Goal: Task Accomplishment & Management: Complete application form

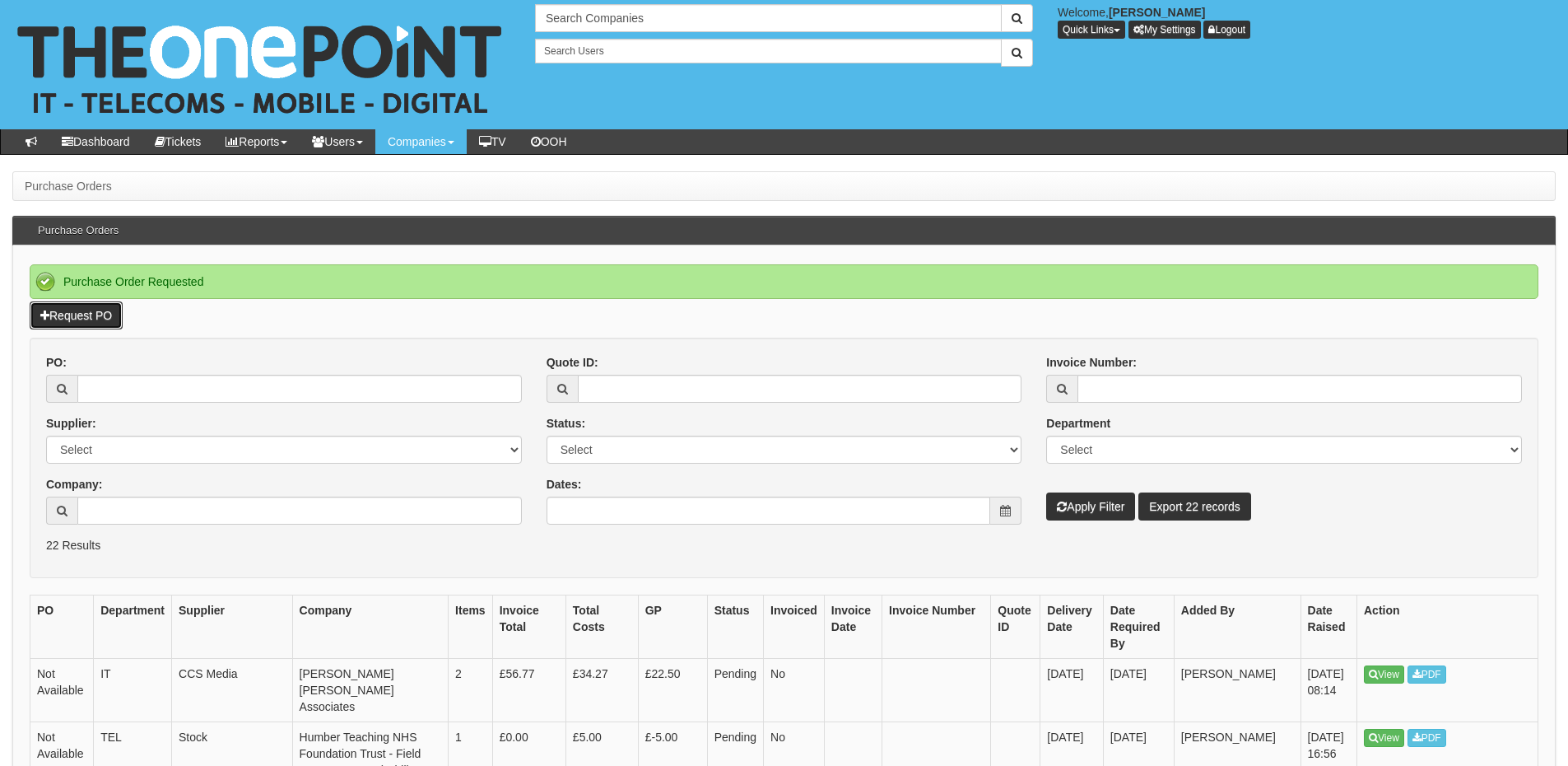
click at [111, 316] on link "Request PO" at bounding box center [76, 315] width 93 height 28
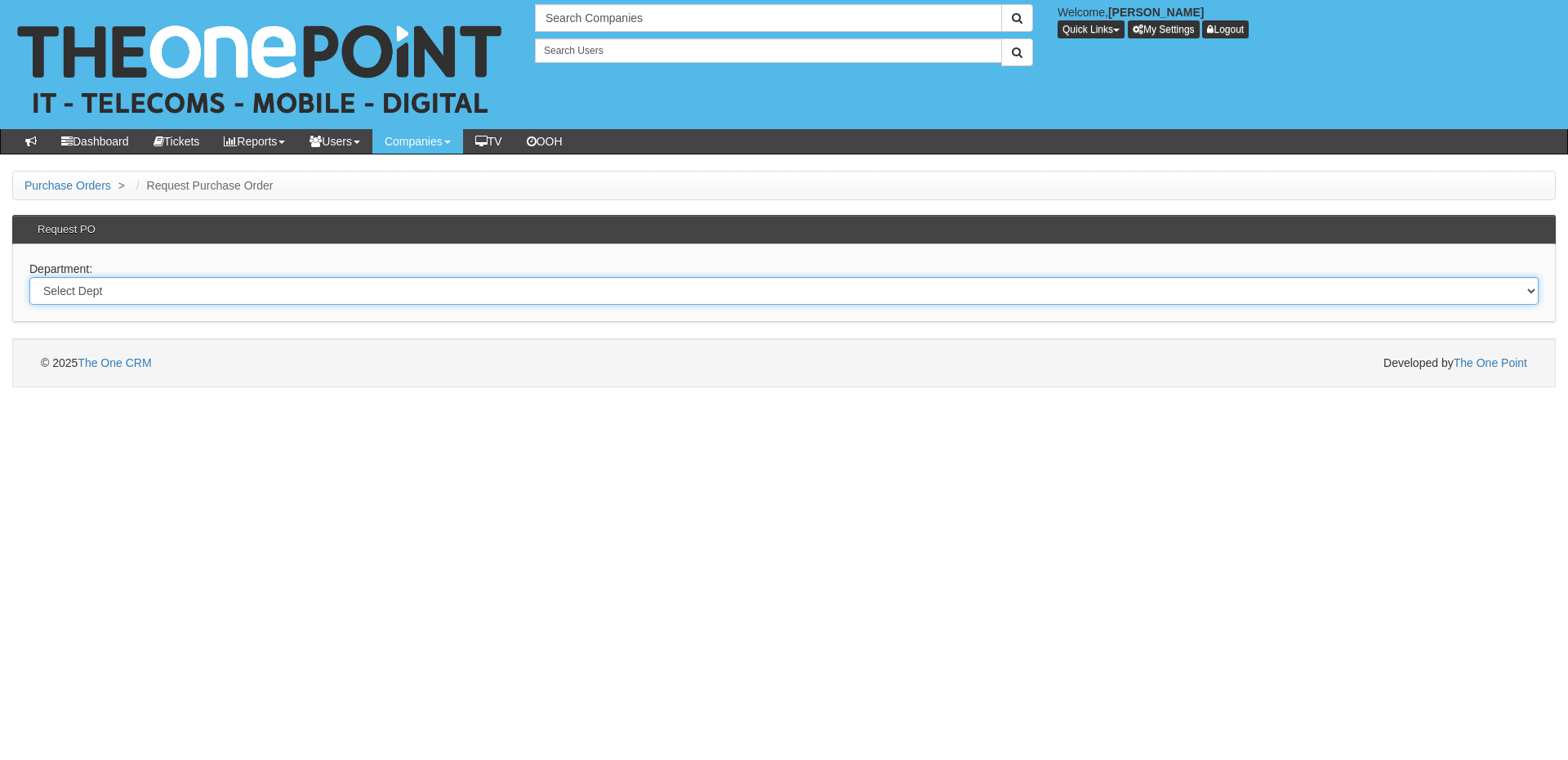
click at [281, 292] on select "Select Dept Digital Internal IT Mobiles Marketing Telecoms" at bounding box center [784, 291] width 1509 height 28
select select "?pipeID=&dept=IT"
click at [30, 277] on select "Select Dept Digital Internal IT Mobiles Marketing Telecoms" at bounding box center [784, 291] width 1509 height 28
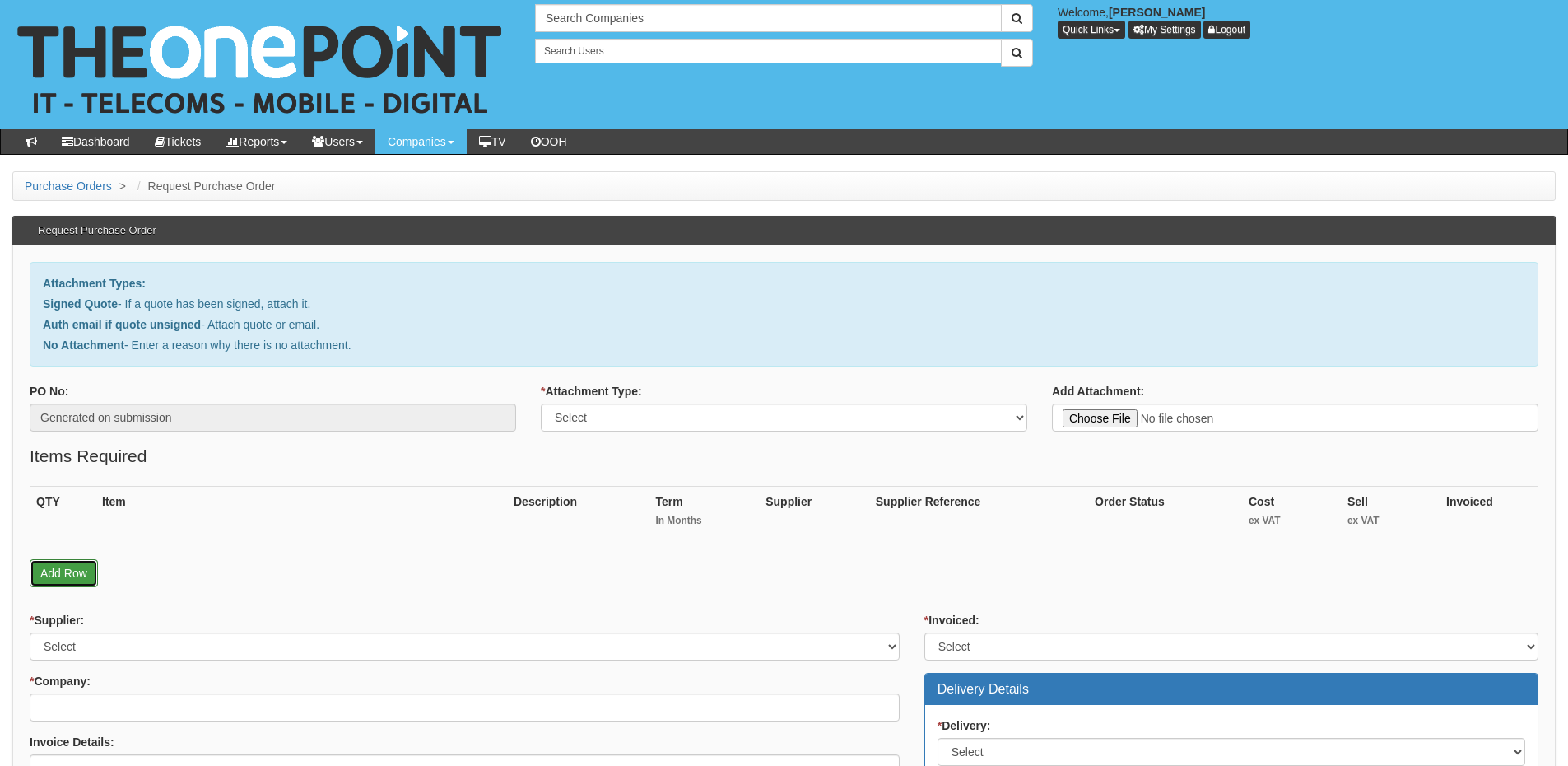
click at [81, 582] on link "Add Row" at bounding box center [64, 573] width 68 height 28
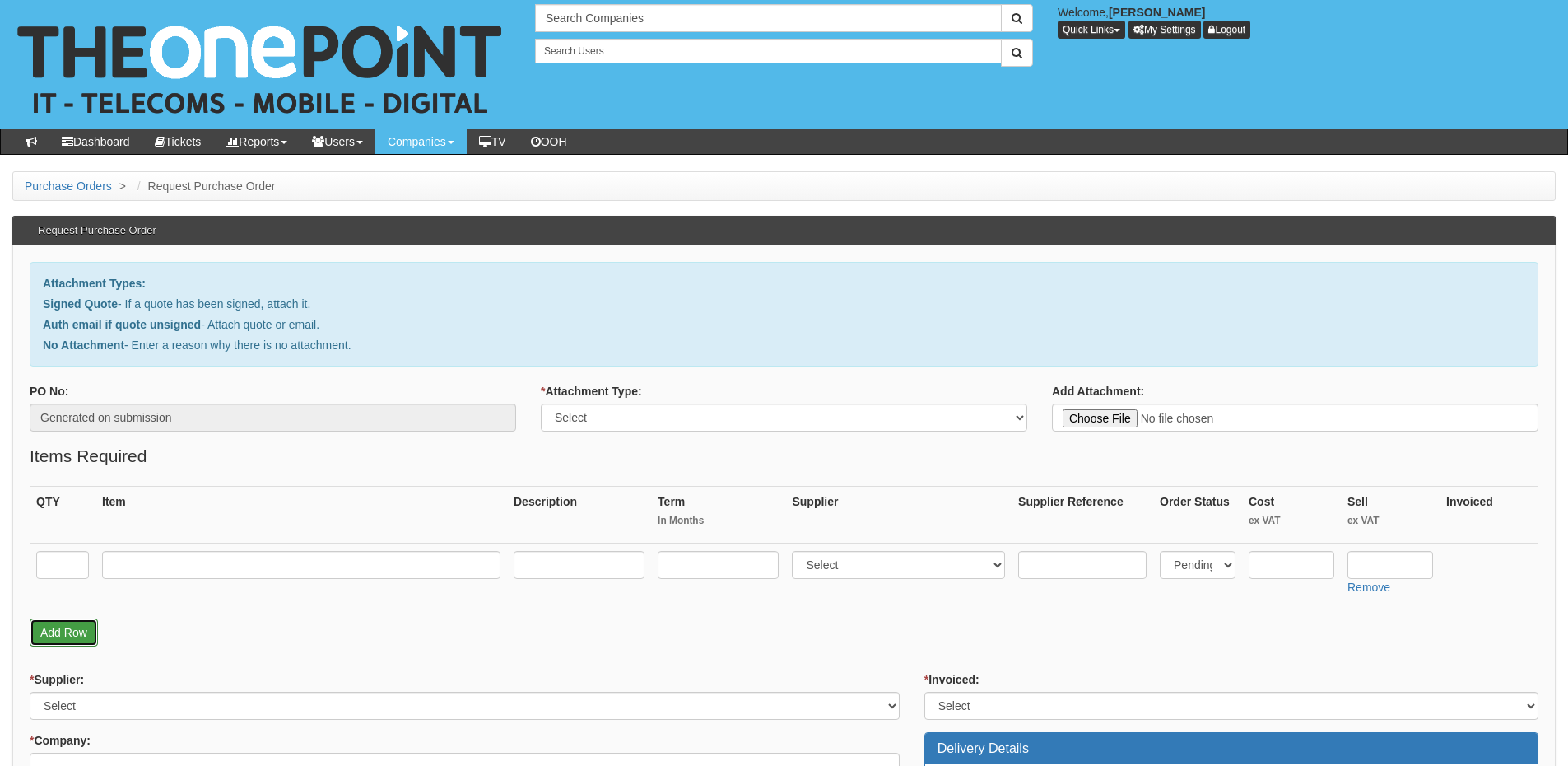
click at [77, 640] on link "Add Row" at bounding box center [64, 633] width 68 height 28
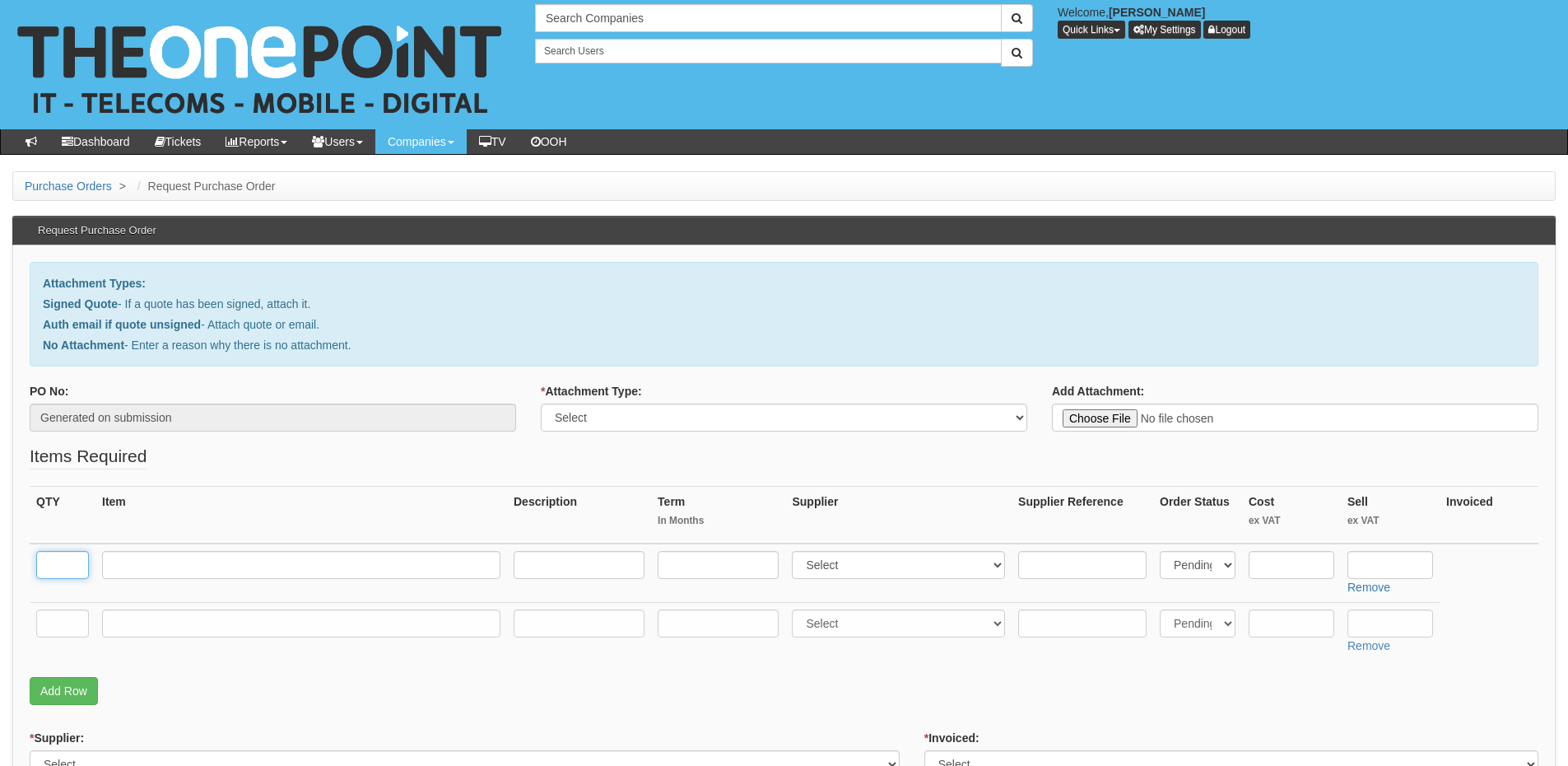
click at [66, 559] on input "text" at bounding box center [62, 565] width 53 height 28
type input "1"
click at [65, 608] on td at bounding box center [63, 631] width 66 height 58
click at [66, 629] on input "text" at bounding box center [62, 624] width 53 height 28
type input "1"
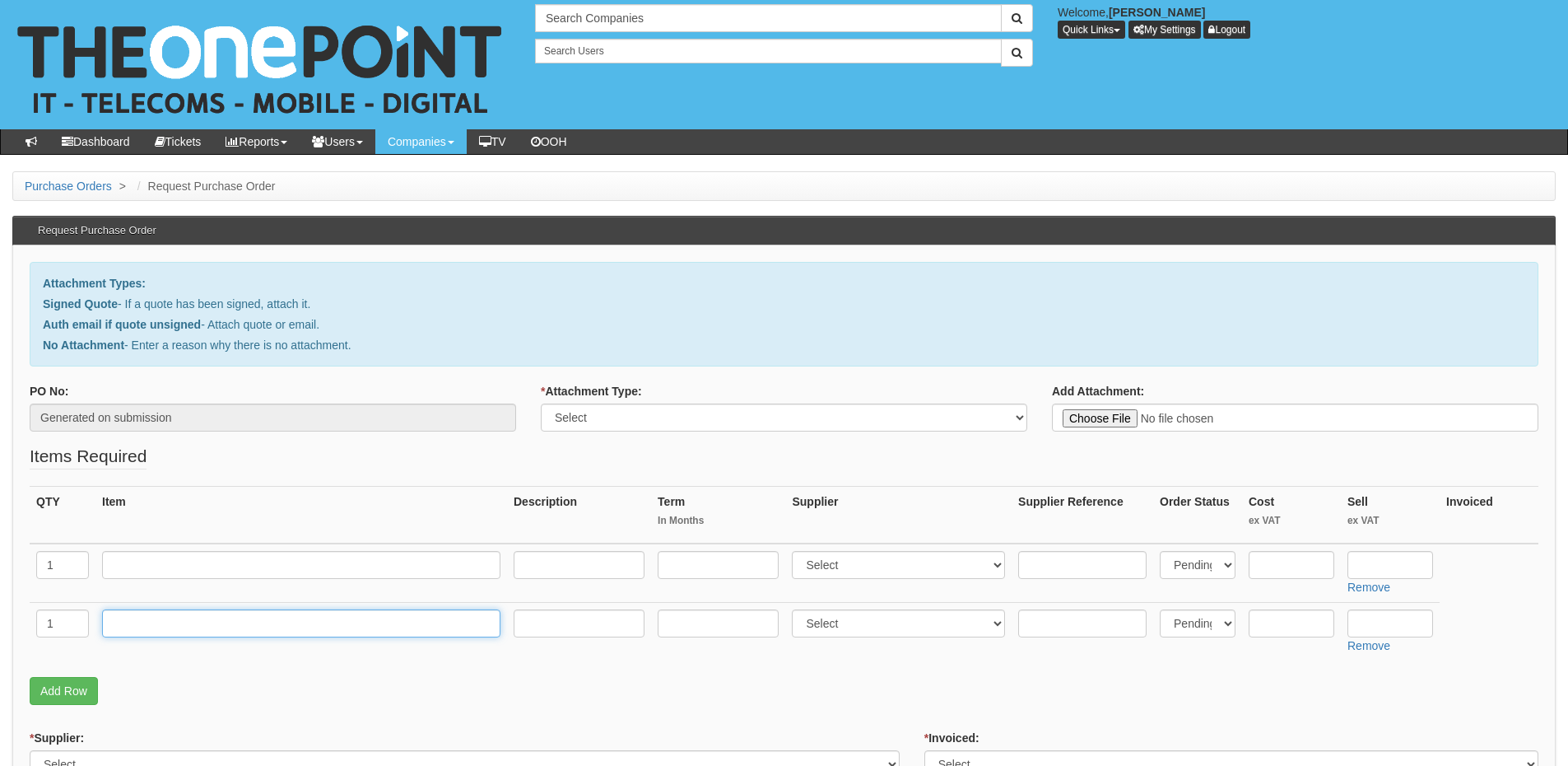
click at [123, 628] on input "text" at bounding box center [301, 624] width 399 height 28
type input "Delivery"
click at [1398, 624] on input "text" at bounding box center [1390, 624] width 86 height 28
type input "12.50"
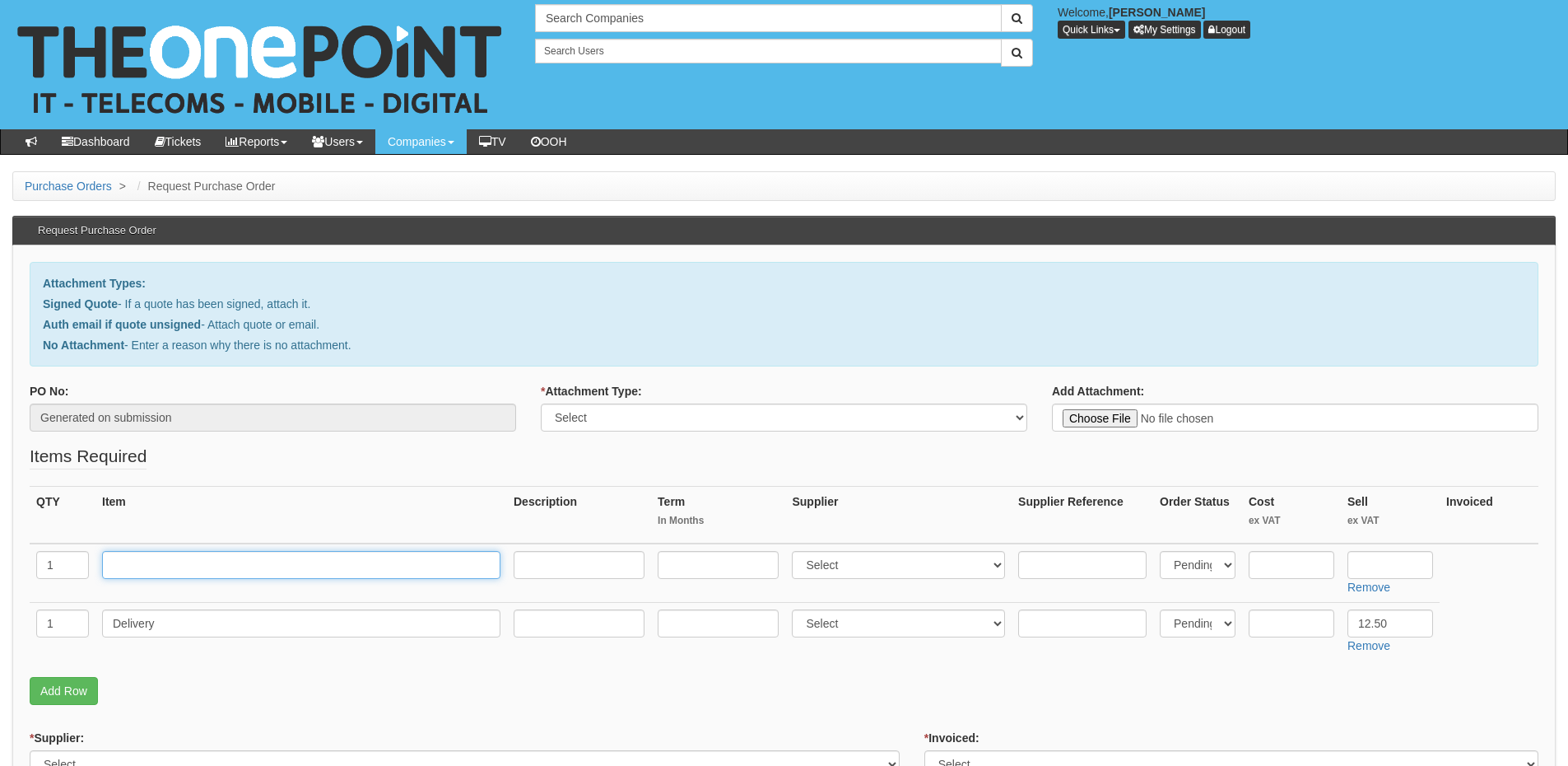
click at [206, 575] on input "text" at bounding box center [301, 565] width 399 height 28
paste input "iPad A16 White"
type input "iPad A16 White"
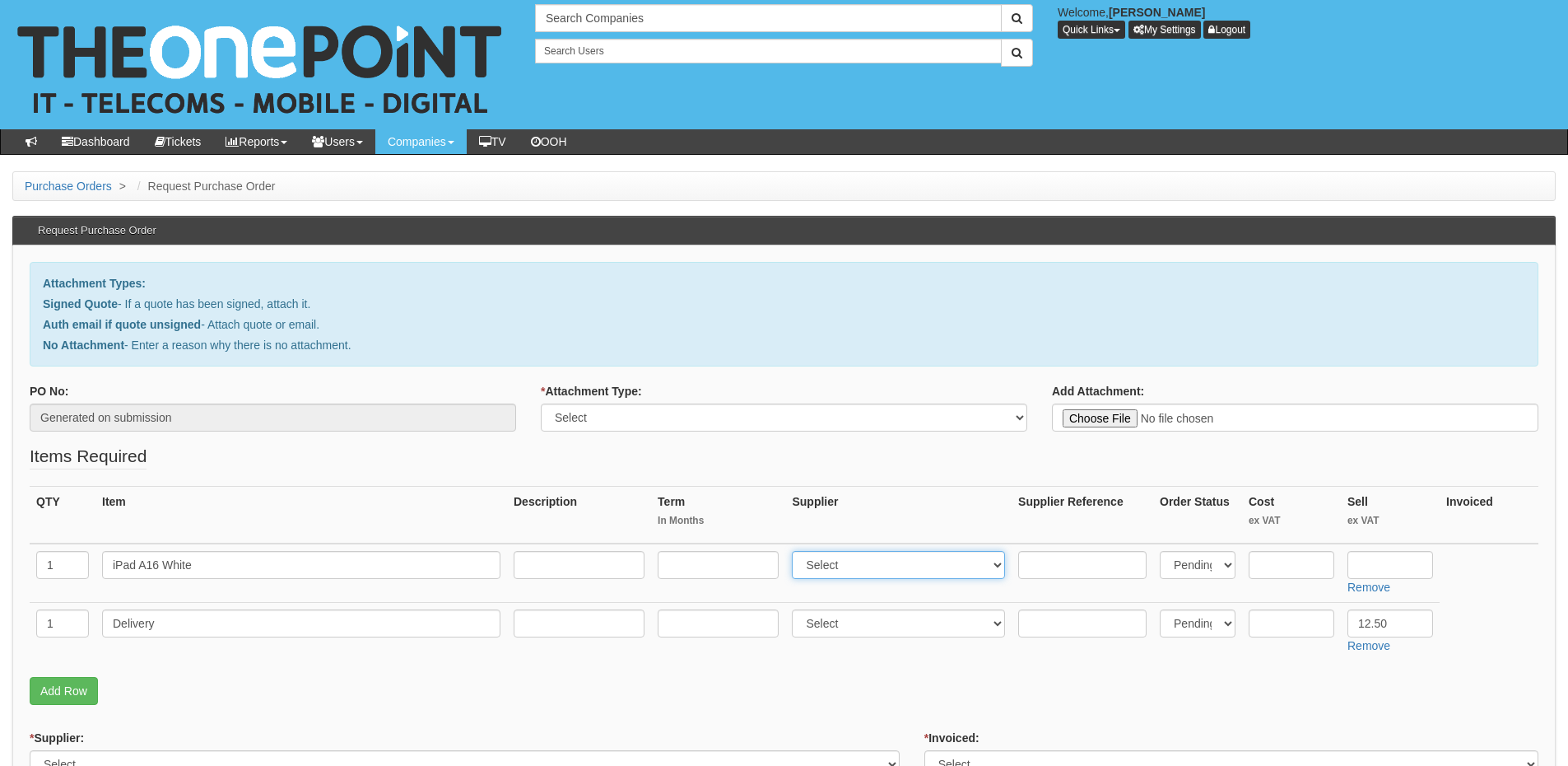
click at [831, 563] on select "Select 123 REG.co.uk 1Password 3 4Gon AA Jones Electric Ltd Abzorb Access Group…" at bounding box center [897, 565] width 213 height 28
select select "291"
click at [795, 551] on select "Select 123 REG.co.uk 1Password 3 4Gon AA Jones Electric Ltd Abzorb Access Group…" at bounding box center [897, 565] width 213 height 28
click at [1359, 568] on input "text" at bounding box center [1390, 565] width 86 height 28
type input "284"
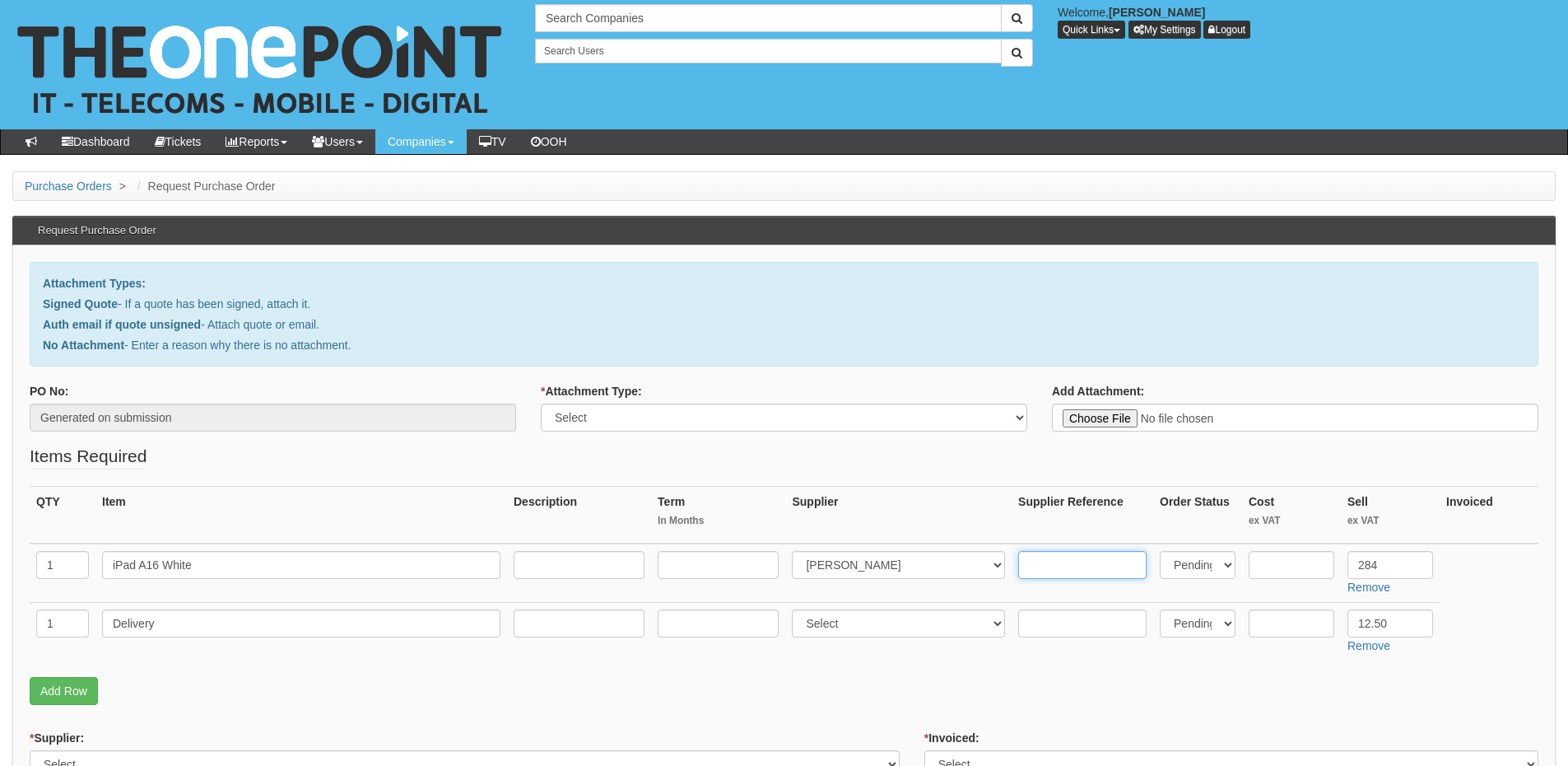
click at [1059, 562] on input "text" at bounding box center [1082, 565] width 128 height 28
paste input "CN89075"
type input "CN89075"
drag, startPoint x: 166, startPoint y: 564, endPoint x: 203, endPoint y: 568, distance: 37.2
click at [203, 568] on input "iPad A16 White" at bounding box center [301, 565] width 399 height 28
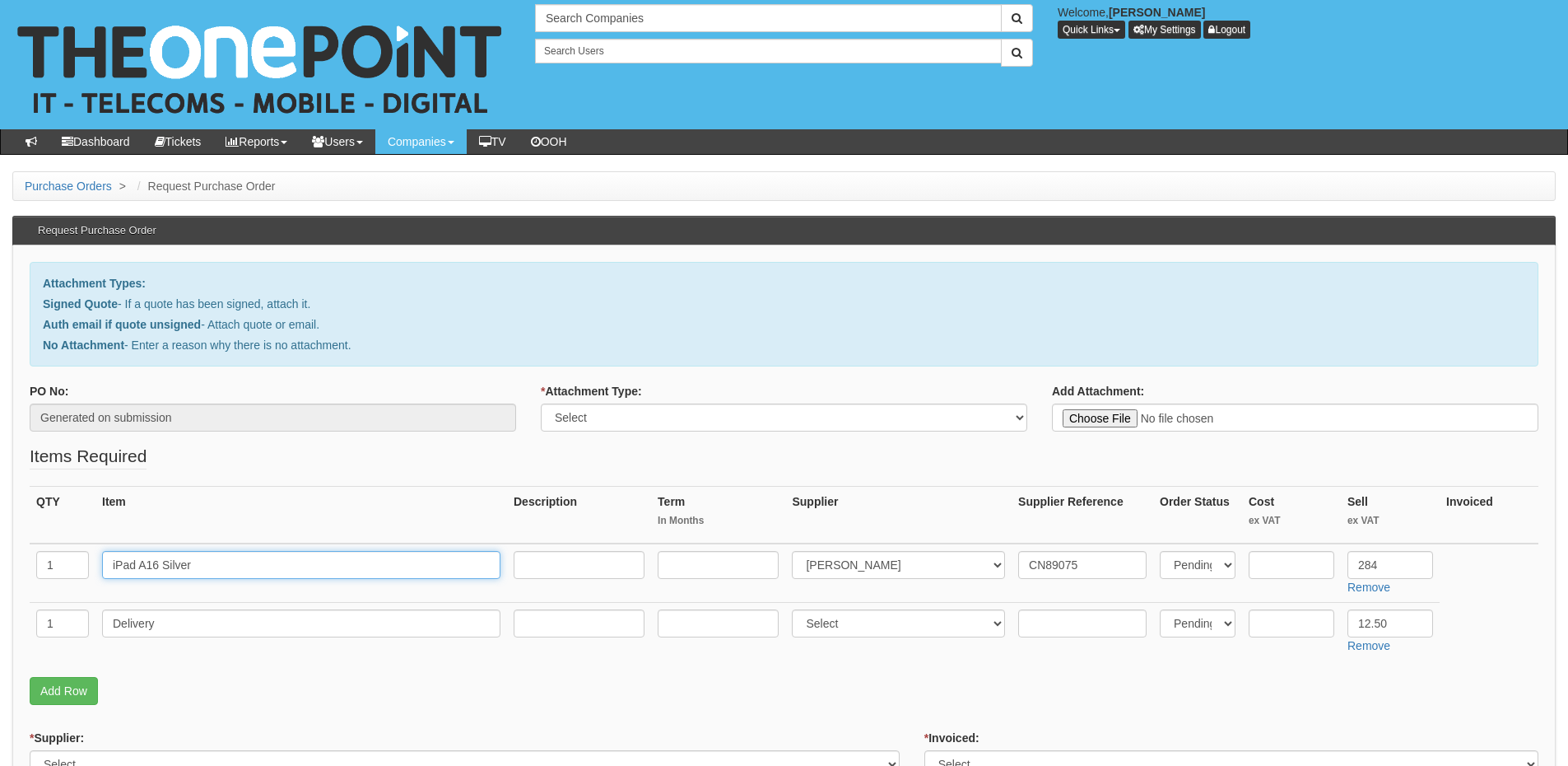
type input "iPad A16 Silver"
click at [1302, 567] on input "text" at bounding box center [1292, 565] width 86 height 28
paste input "252.24"
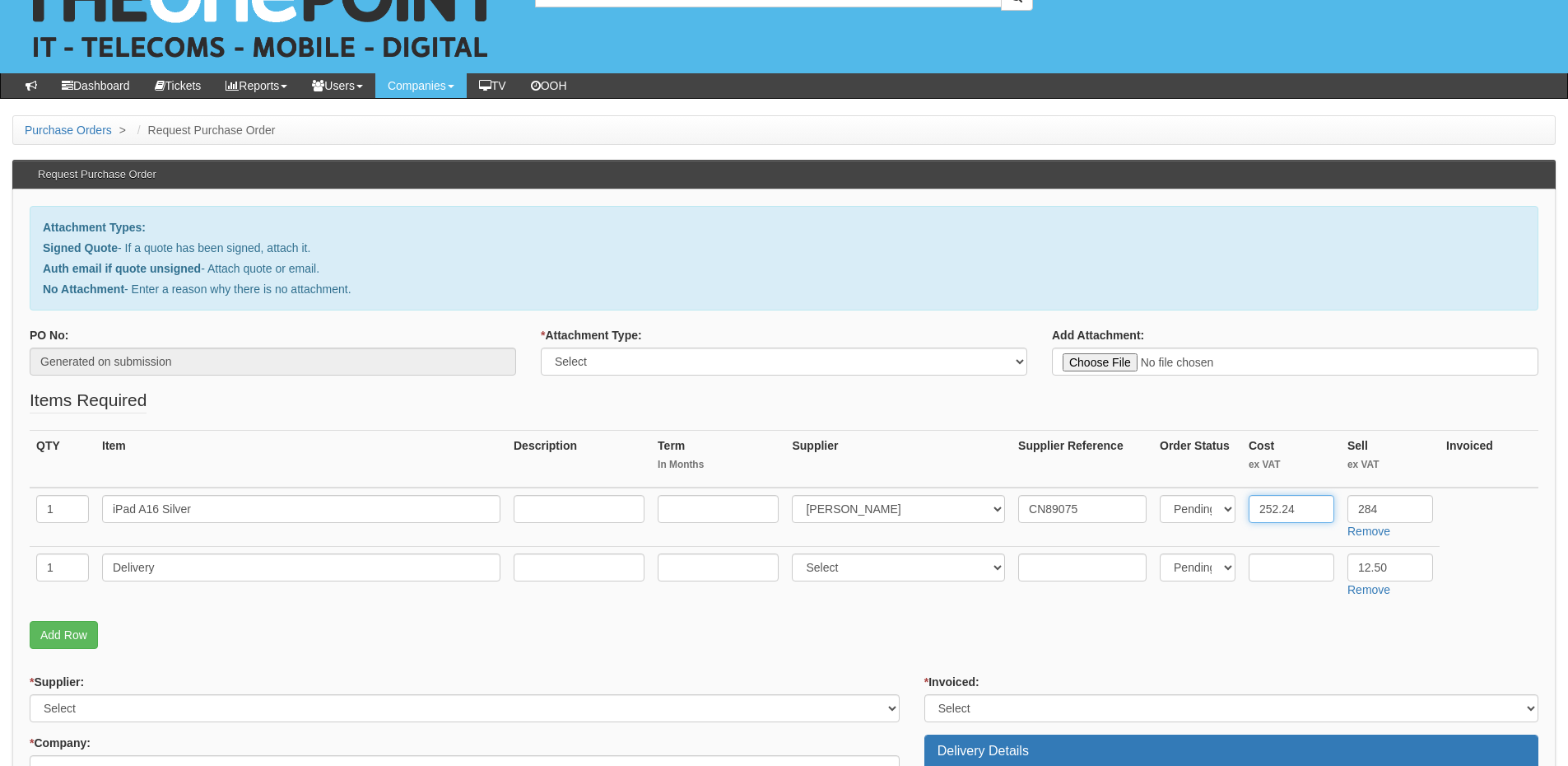
scroll to position [82, 0]
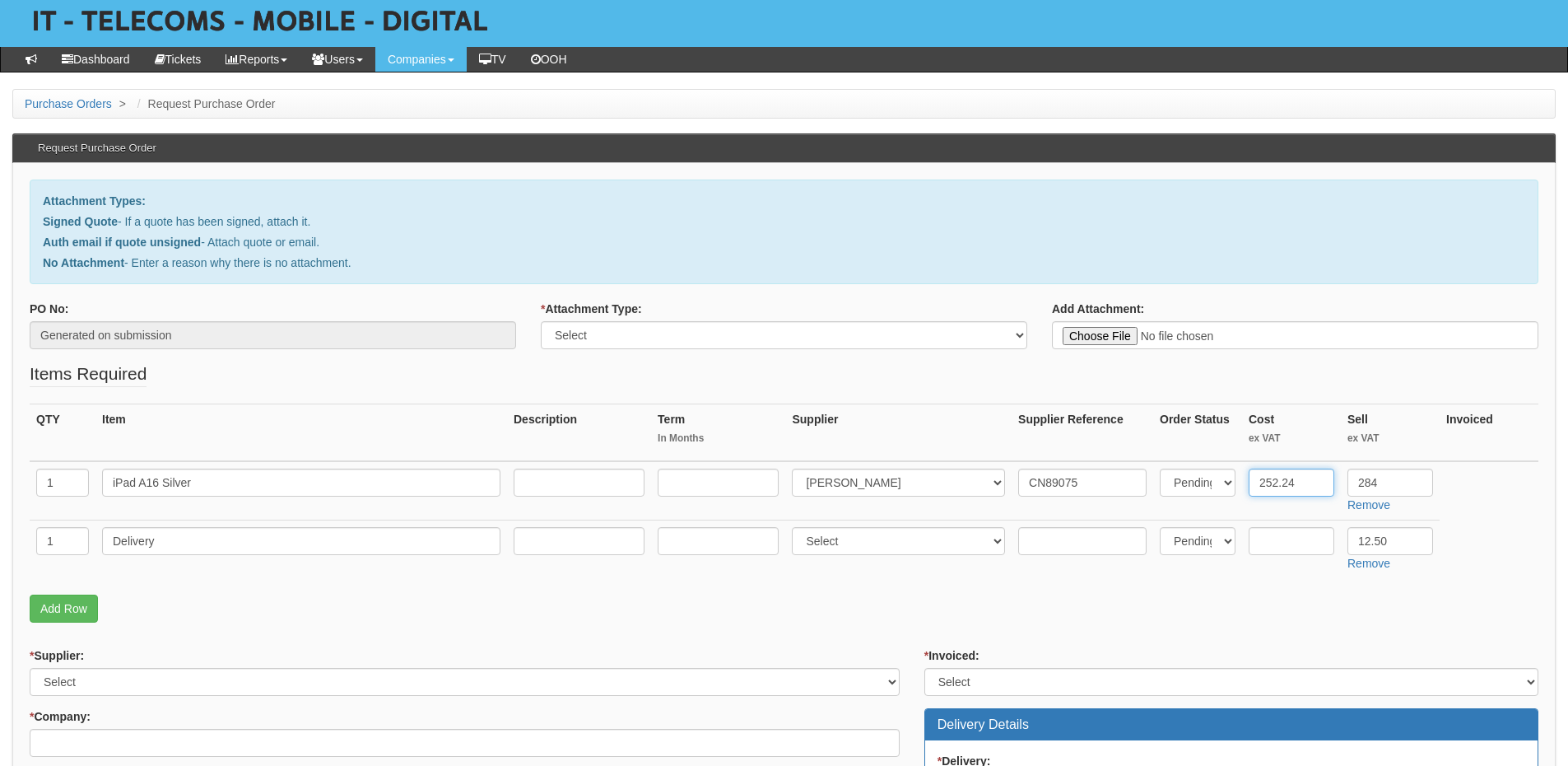
type input "252.24"
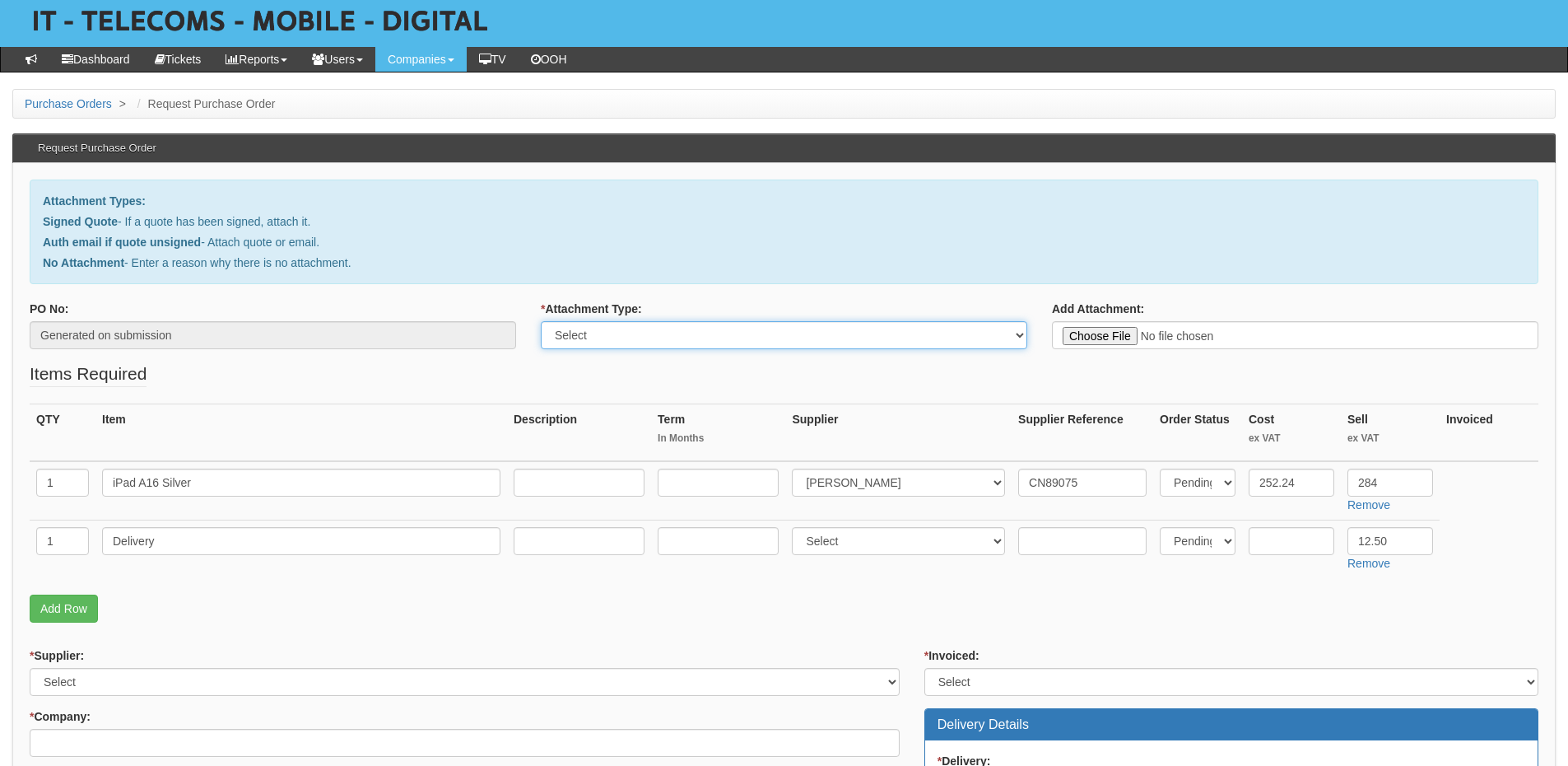
click at [656, 335] on select "Select Signed Quote Auth email with quote if unsigned No Attachment" at bounding box center [784, 335] width 487 height 28
select select "Signed Quote"
click at [541, 321] on select "Select Signed Quote Auth email with quote if unsigned No Attachment" at bounding box center [784, 335] width 487 height 28
type input "C:\fakepath\Melvyn Sadofsky - iPad (1).pdf"
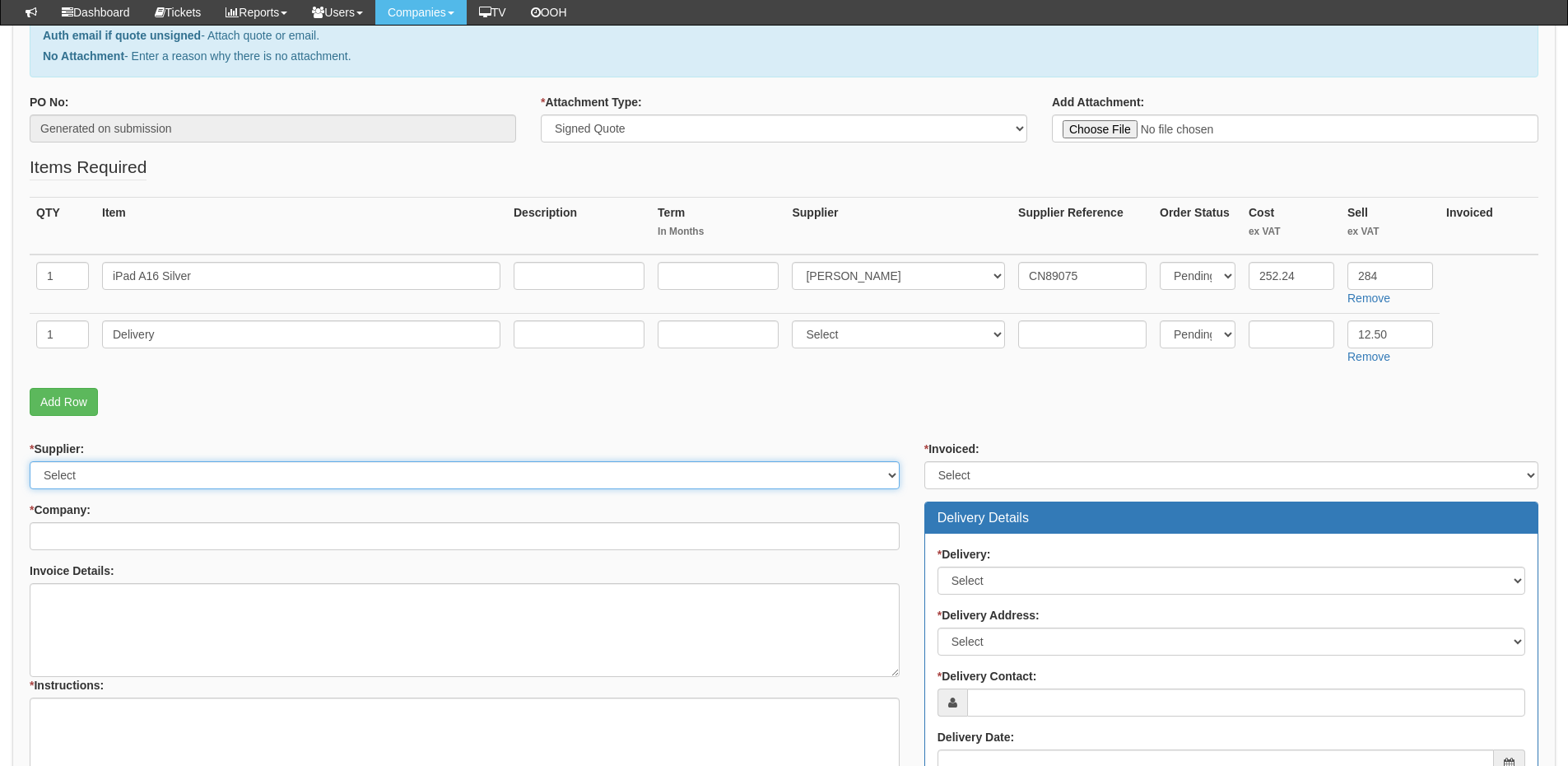
click at [236, 477] on select "Select 123 REG.co.uk 1Password 3 4Gon AA Jones Electric Ltd Abzorb Access Group…" at bounding box center [465, 475] width 870 height 28
select select "291"
click at [30, 461] on select "Select 123 REG.co.uk 1Password 3 4Gon AA Jones Electric Ltd Abzorb Access Group…" at bounding box center [465, 475] width 870 height 28
click at [186, 541] on input "* Company:" at bounding box center [465, 536] width 870 height 28
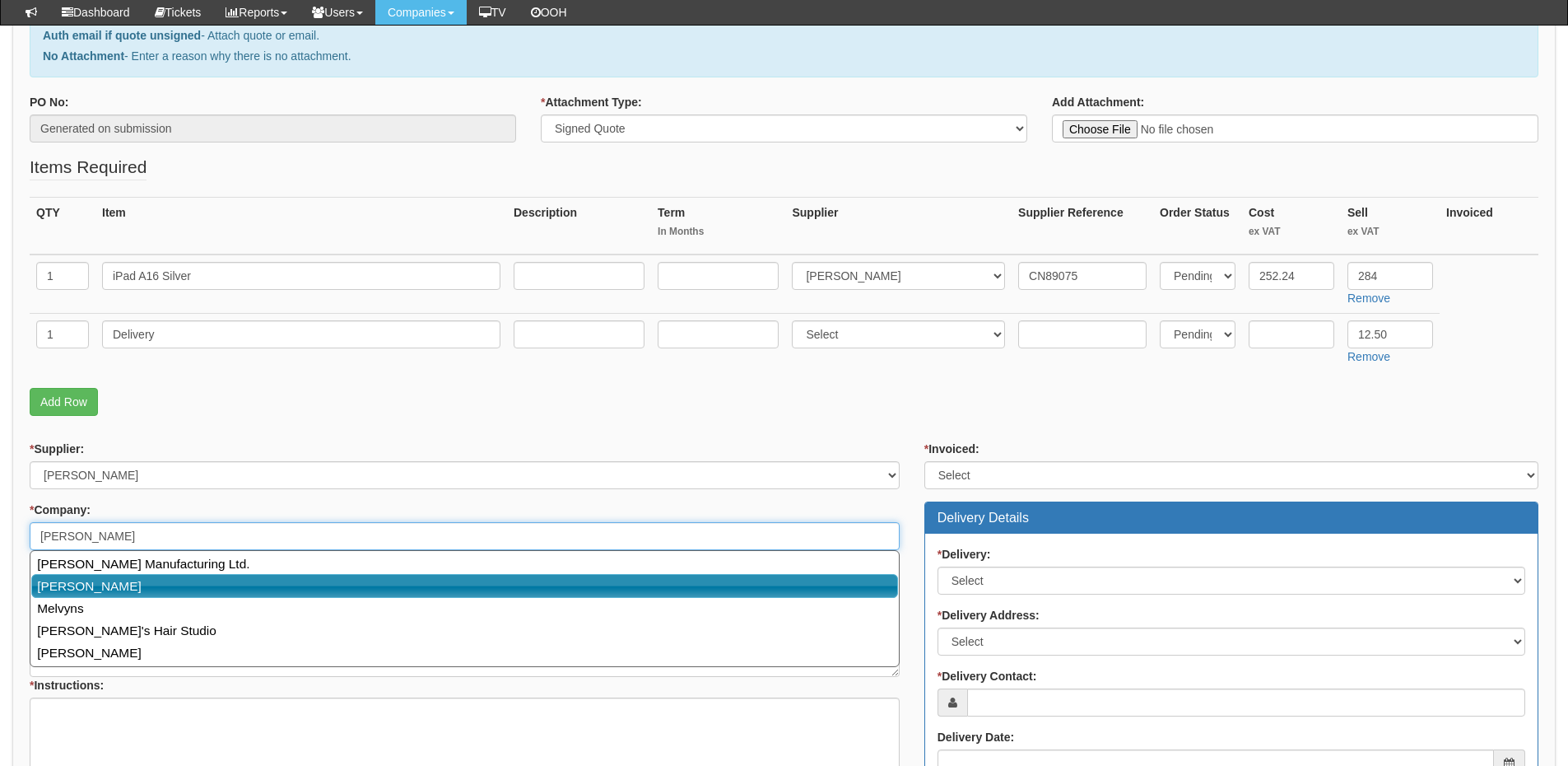
click at [145, 587] on link "Melvyn Sadofsky" at bounding box center [464, 586] width 866 height 24
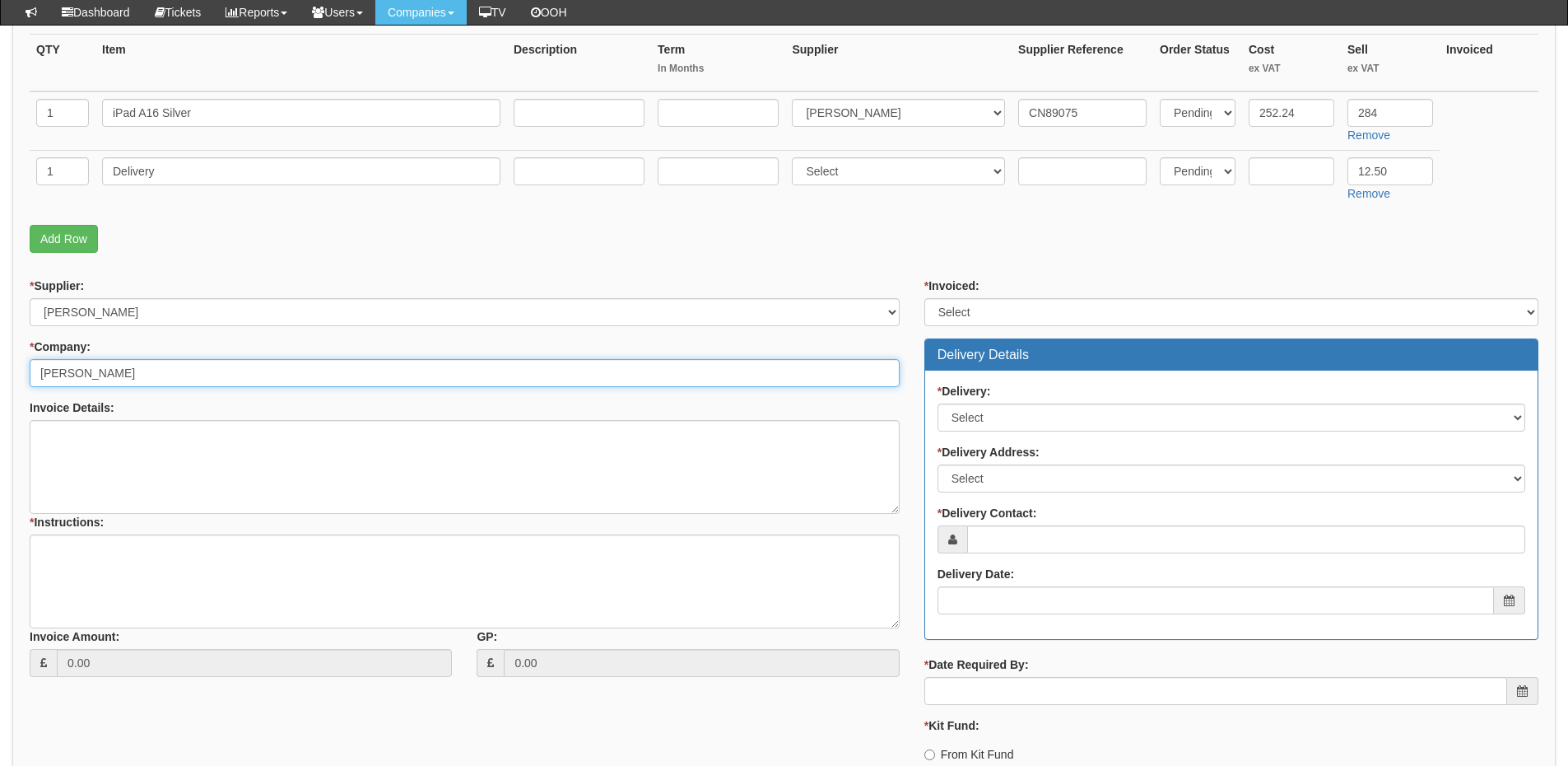
scroll to position [412, 0]
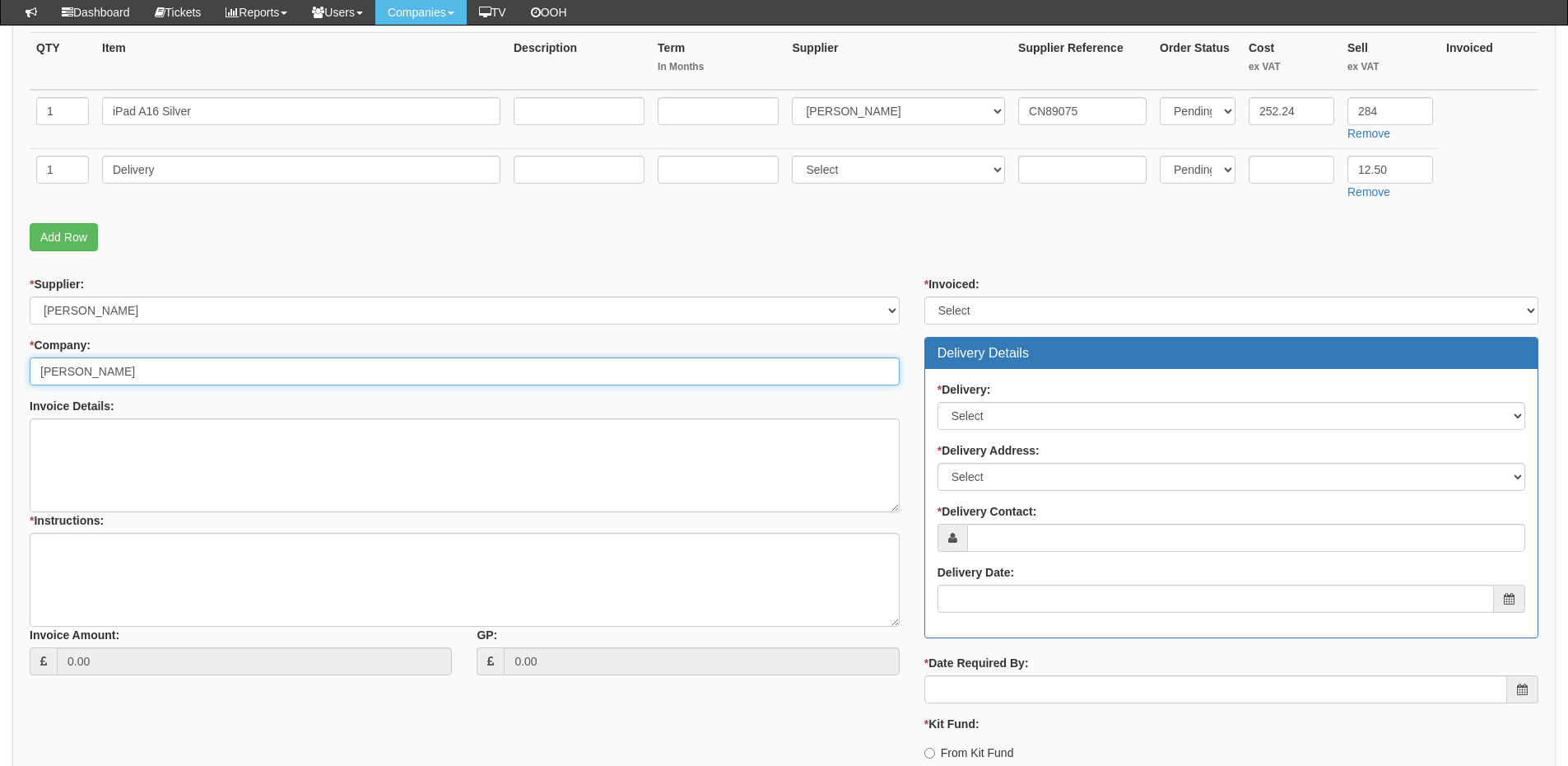
type input "Melvyn Sadofsky"
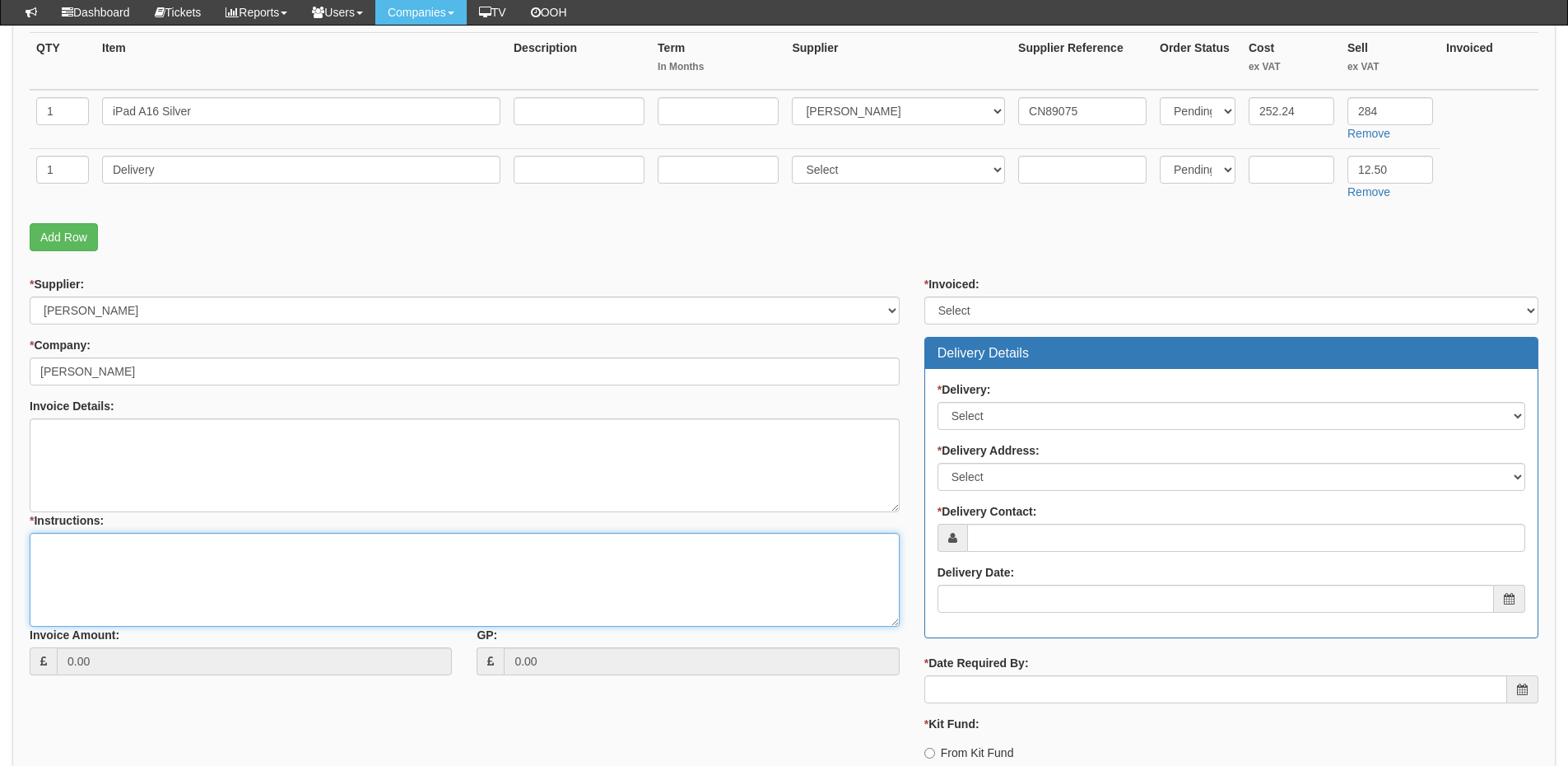
click at [113, 570] on textarea "* Instructions:" at bounding box center [465, 580] width 870 height 94
type textarea "1x iPad"
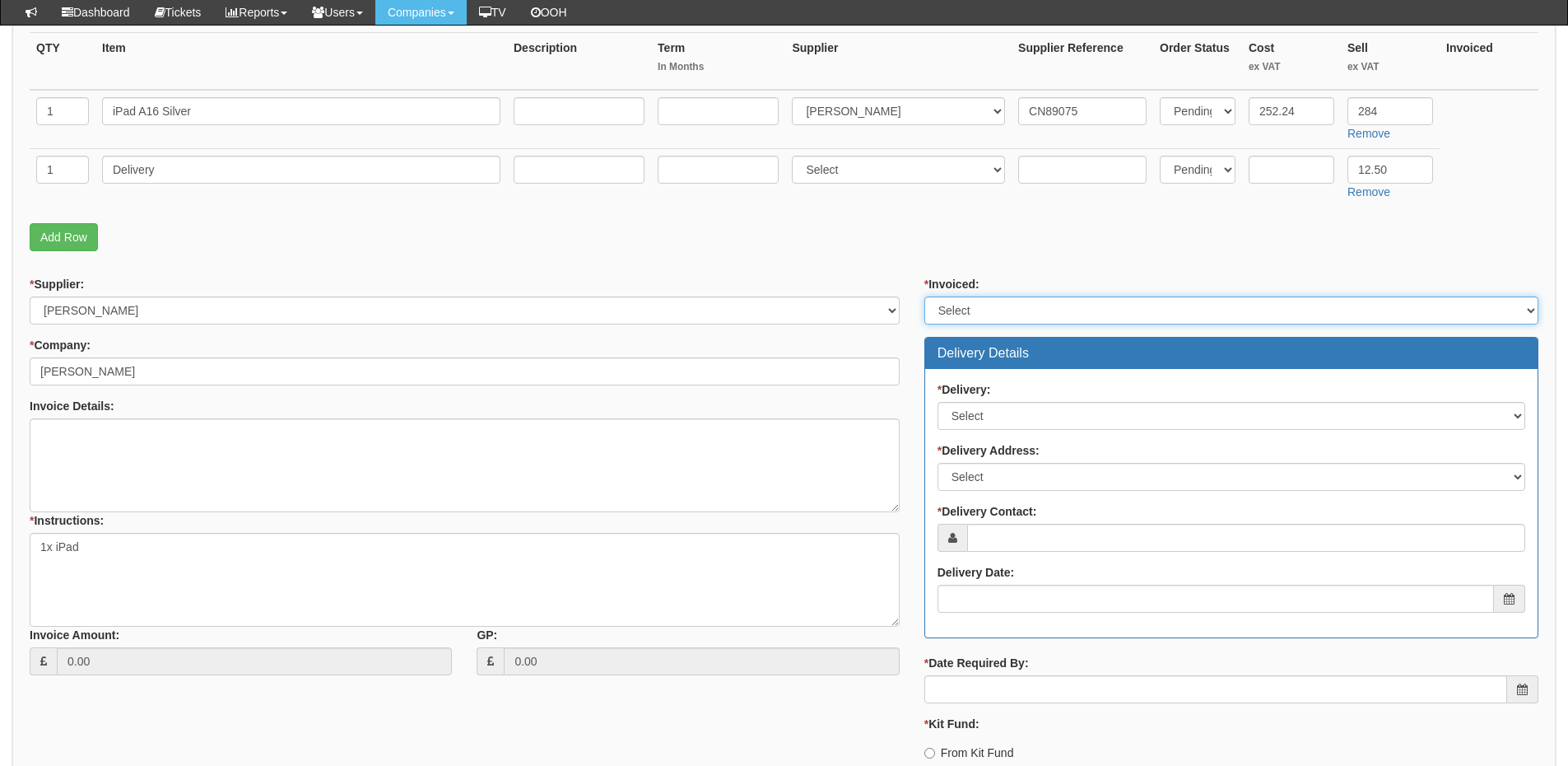
click at [949, 321] on select "Select Yes No N/A STB (part of order)" at bounding box center [1231, 311] width 614 height 28
select select "2"
click at [924, 297] on select "Select Yes No N/A STB (part of order)" at bounding box center [1231, 311] width 614 height 28
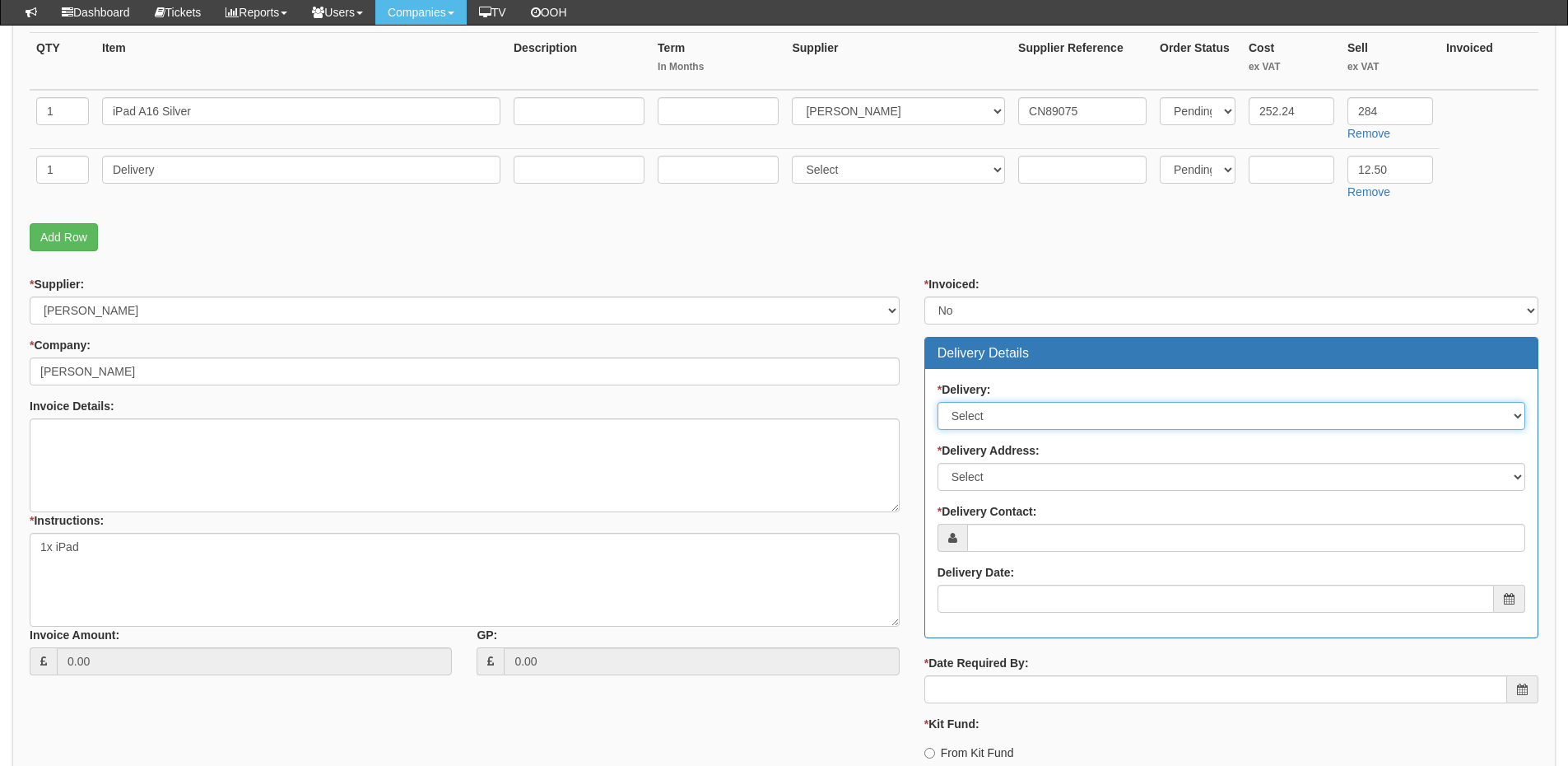
click at [958, 423] on select "Select No Not Applicable Yes" at bounding box center [1231, 416] width 588 height 28
select select "1"
click at [937, 402] on select "Select No Not Applicable Yes" at bounding box center [1231, 416] width 588 height 28
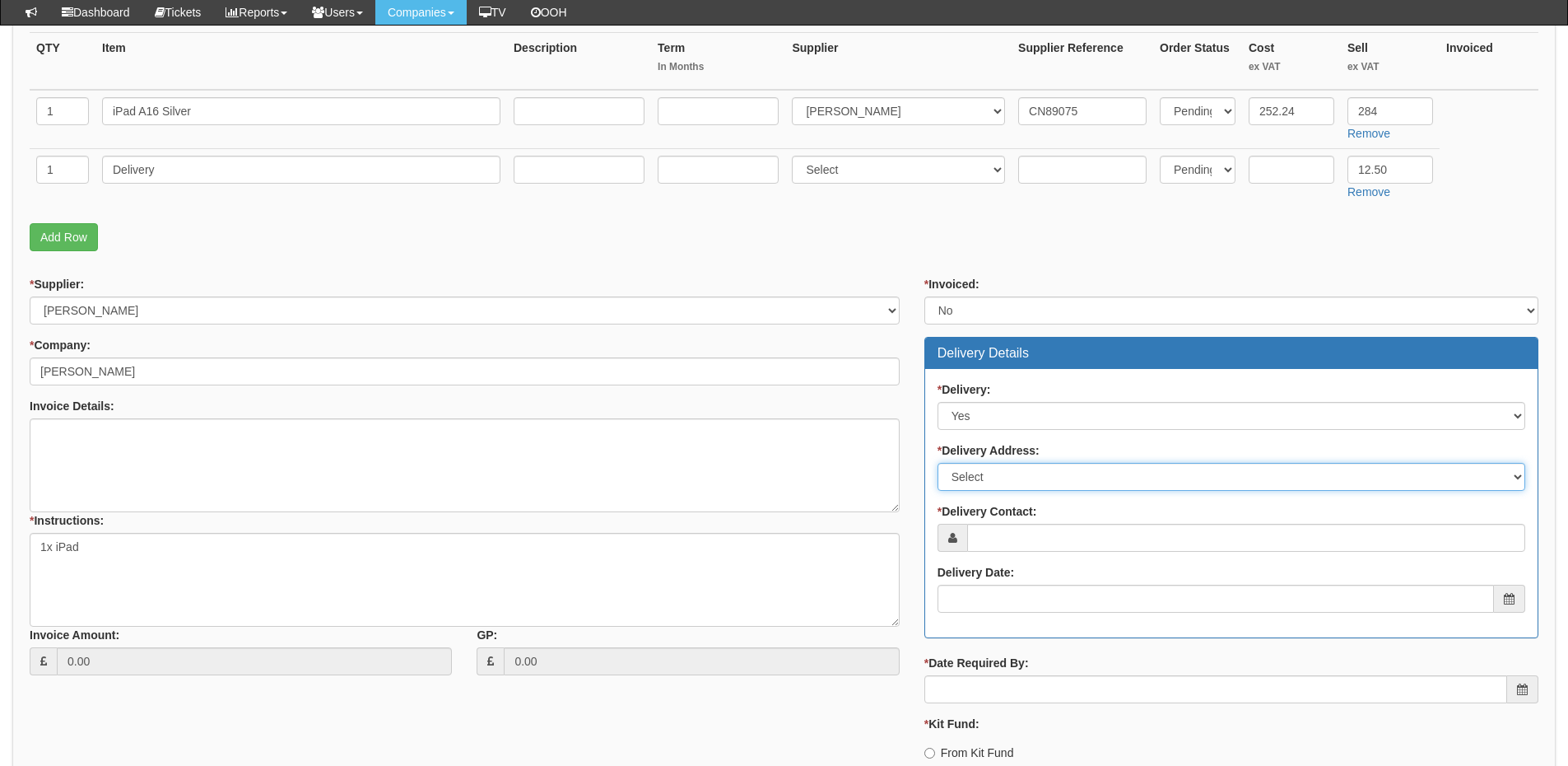
click at [974, 470] on select "Select Not Applicable Main Address - HU4 7DY Other" at bounding box center [1231, 477] width 588 height 28
select select "other"
click at [937, 463] on select "Select Not Applicable Main Address - HU4 7DY Other" at bounding box center [1231, 477] width 588 height 28
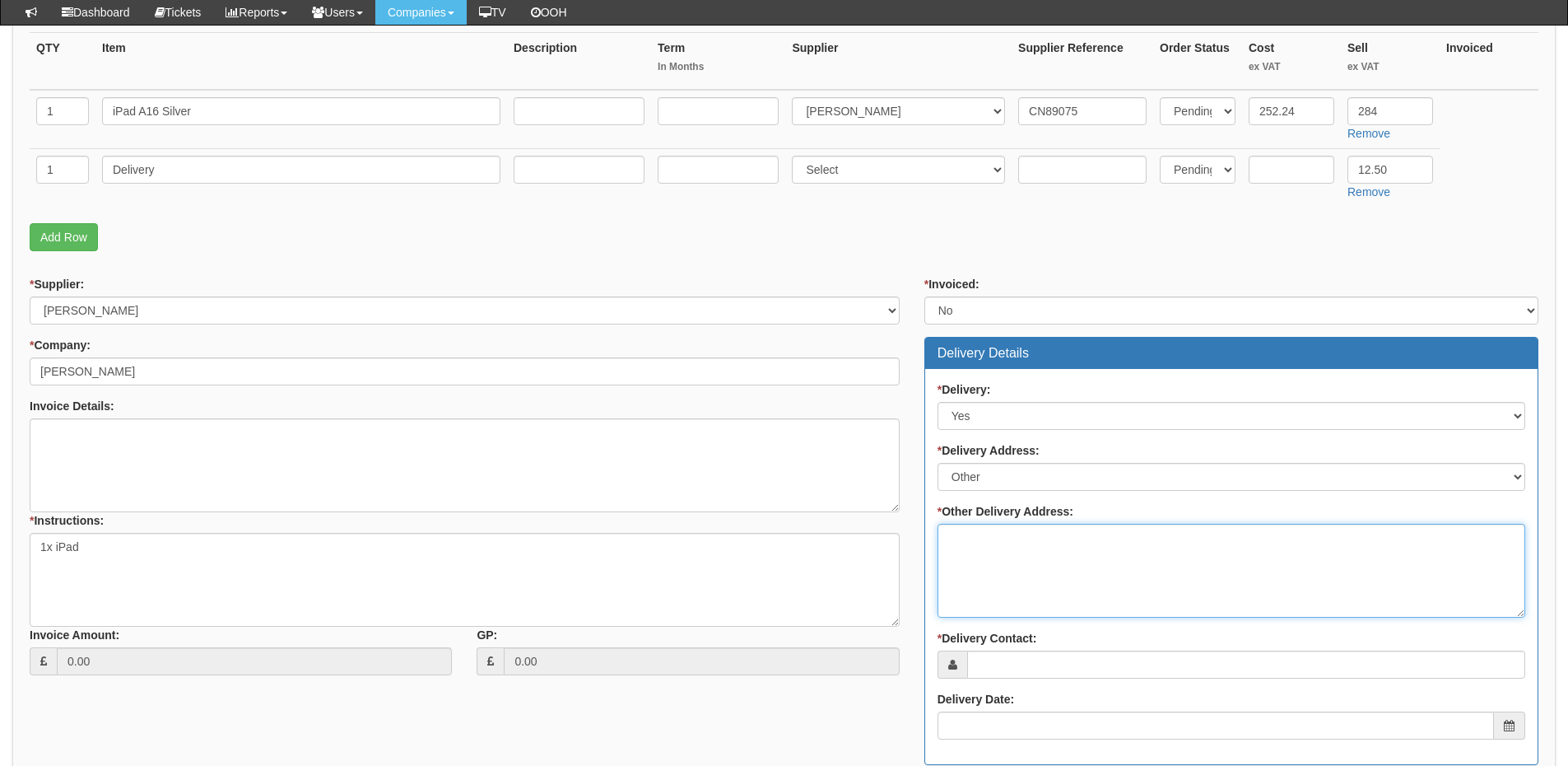
click at [972, 558] on textarea "* Other Delivery Address:" at bounding box center [1231, 571] width 588 height 94
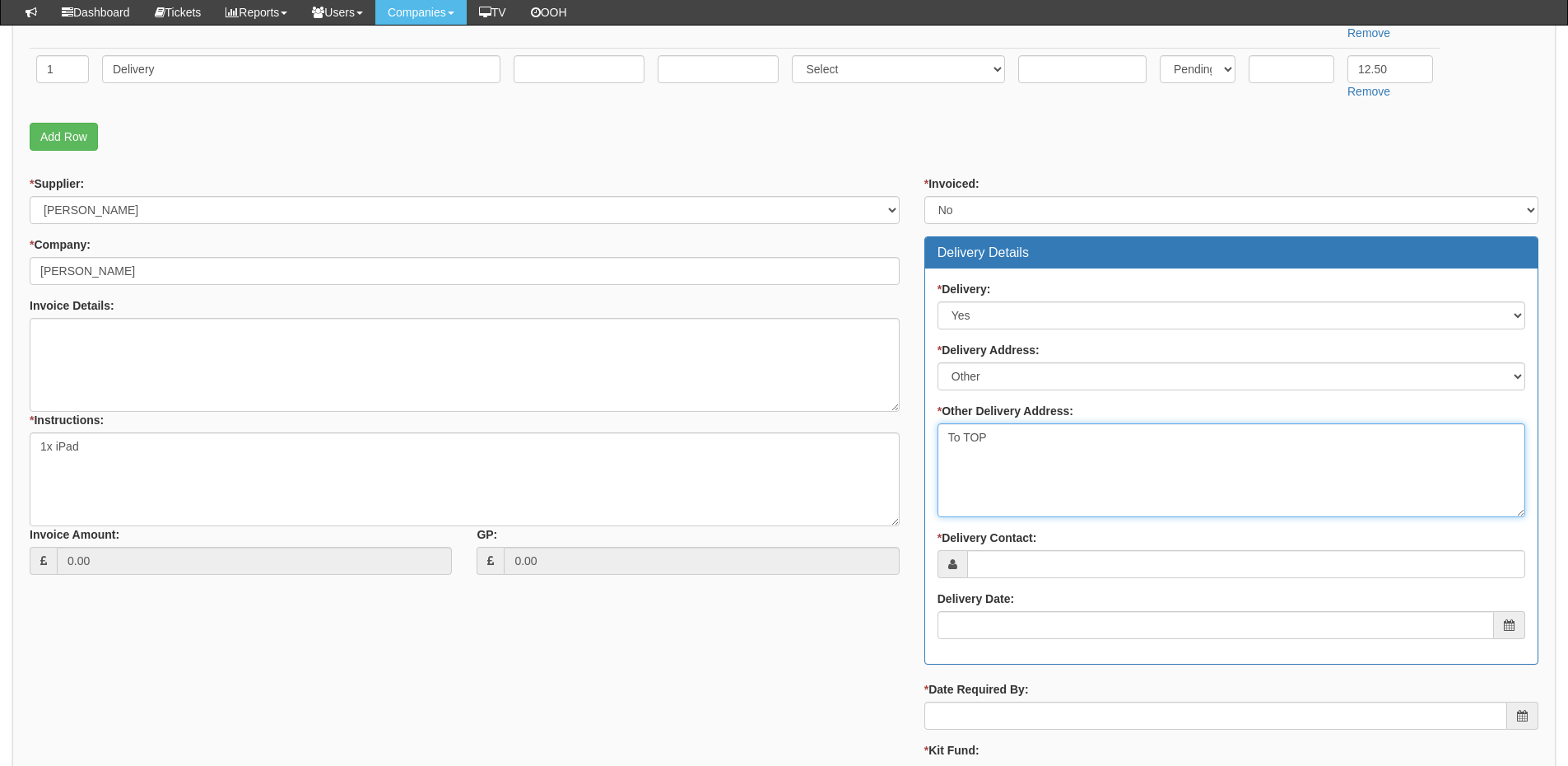
scroll to position [659, 0]
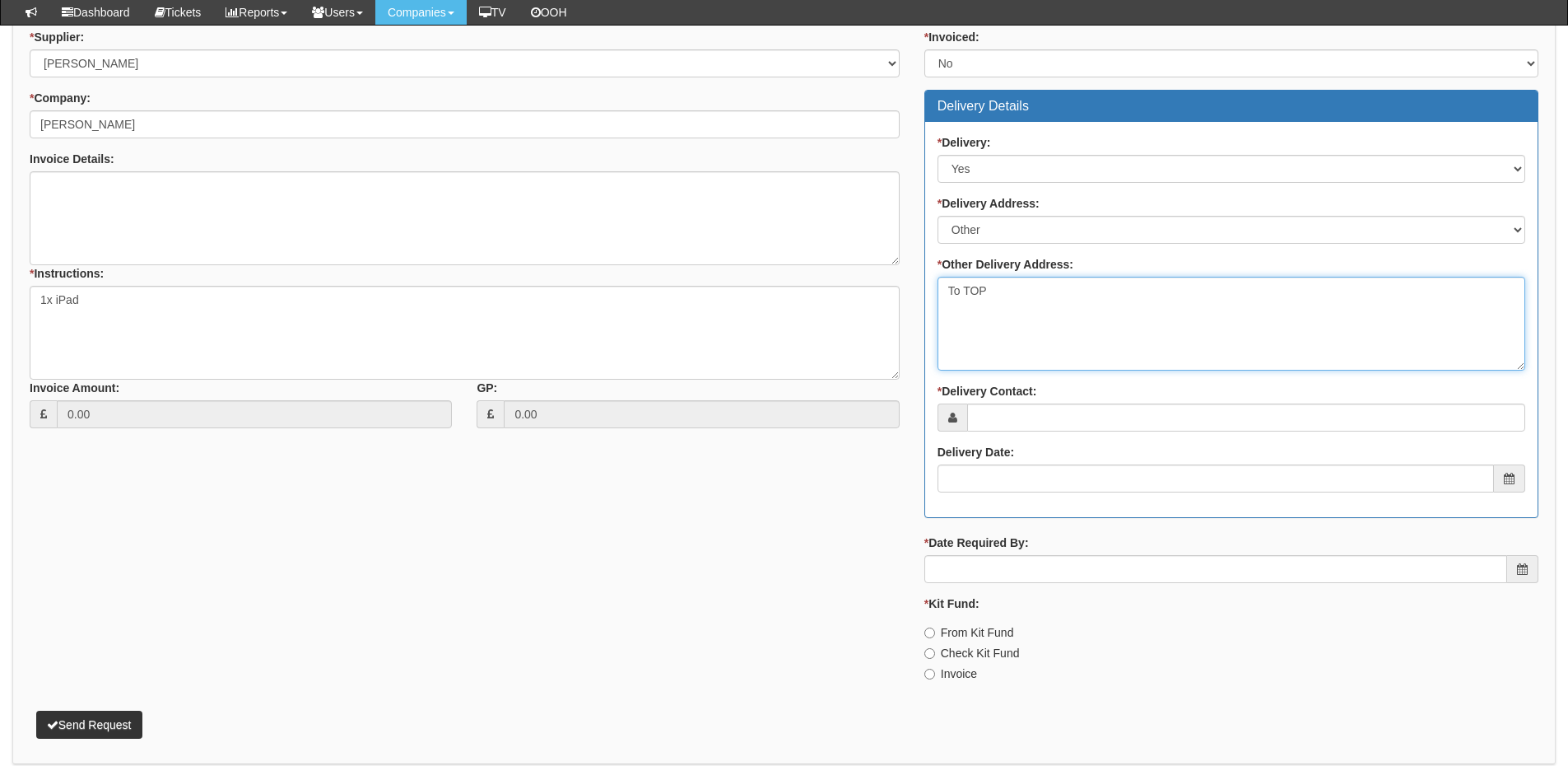
type textarea "To TOP"
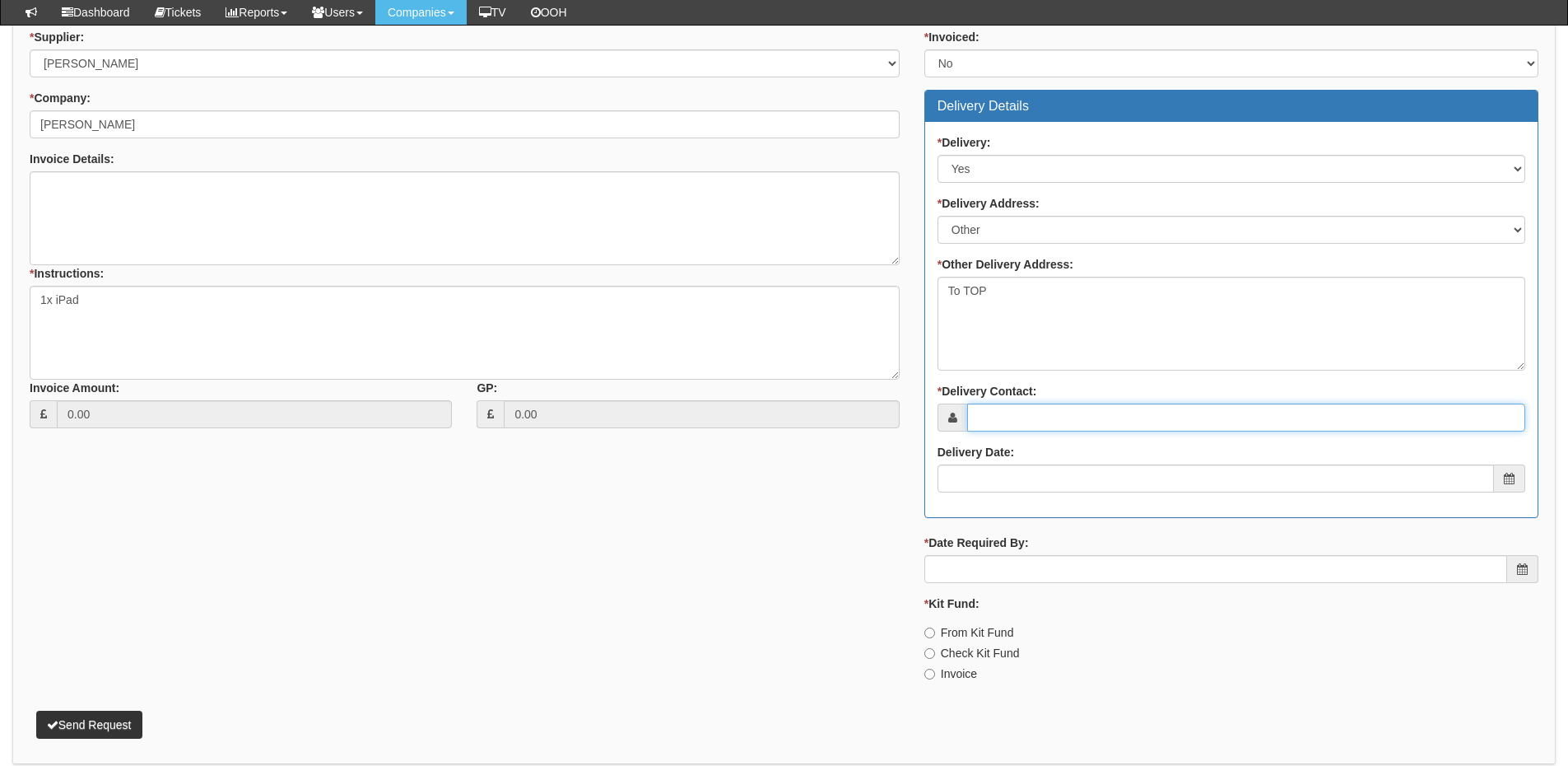
click at [995, 412] on input "* Delivery Contact:" at bounding box center [1246, 418] width 558 height 28
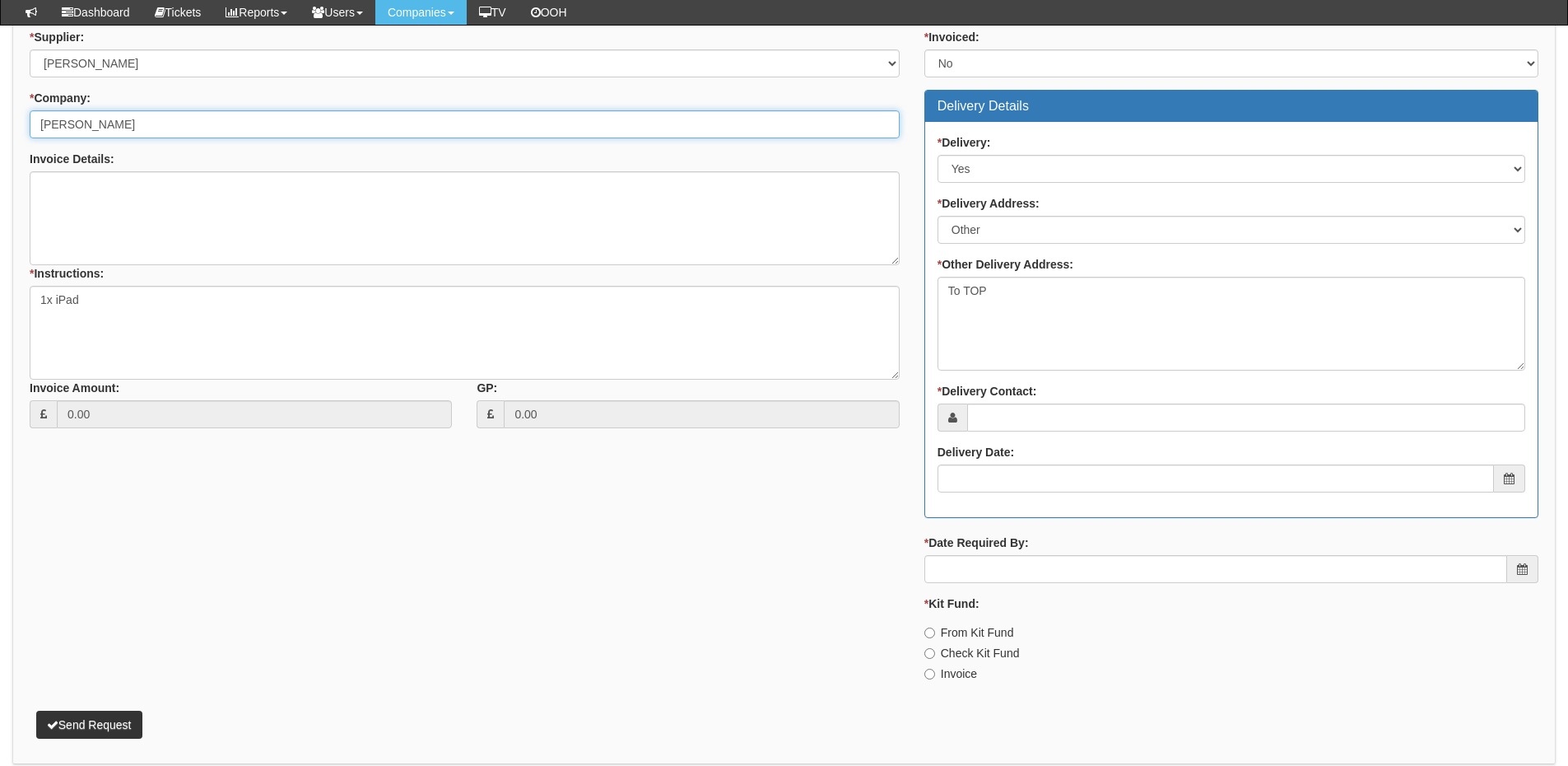
drag, startPoint x: 132, startPoint y: 119, endPoint x: -40, endPoint y: 112, distance: 172.1
click at [0, 112] on html "× Send Email × Add Appointment × Create Ticket × Create Proactive Activity × Ad…" at bounding box center [784, 85] width 1568 height 1489
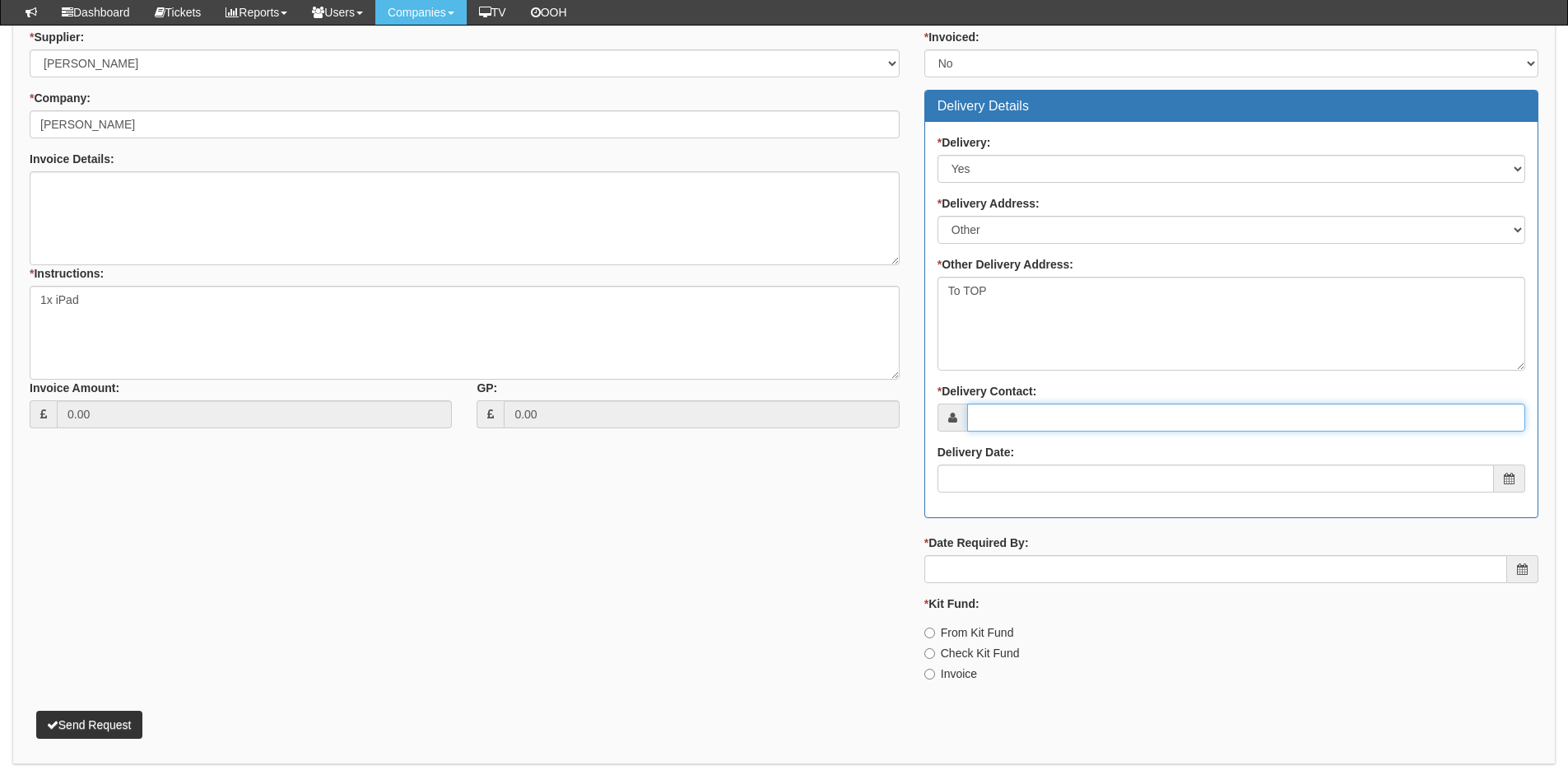
click at [1048, 417] on input "* Delivery Contact:" at bounding box center [1246, 418] width 558 height 28
paste input "Melvyn Sadofsky"
type input "Melvyn Sadofsky"
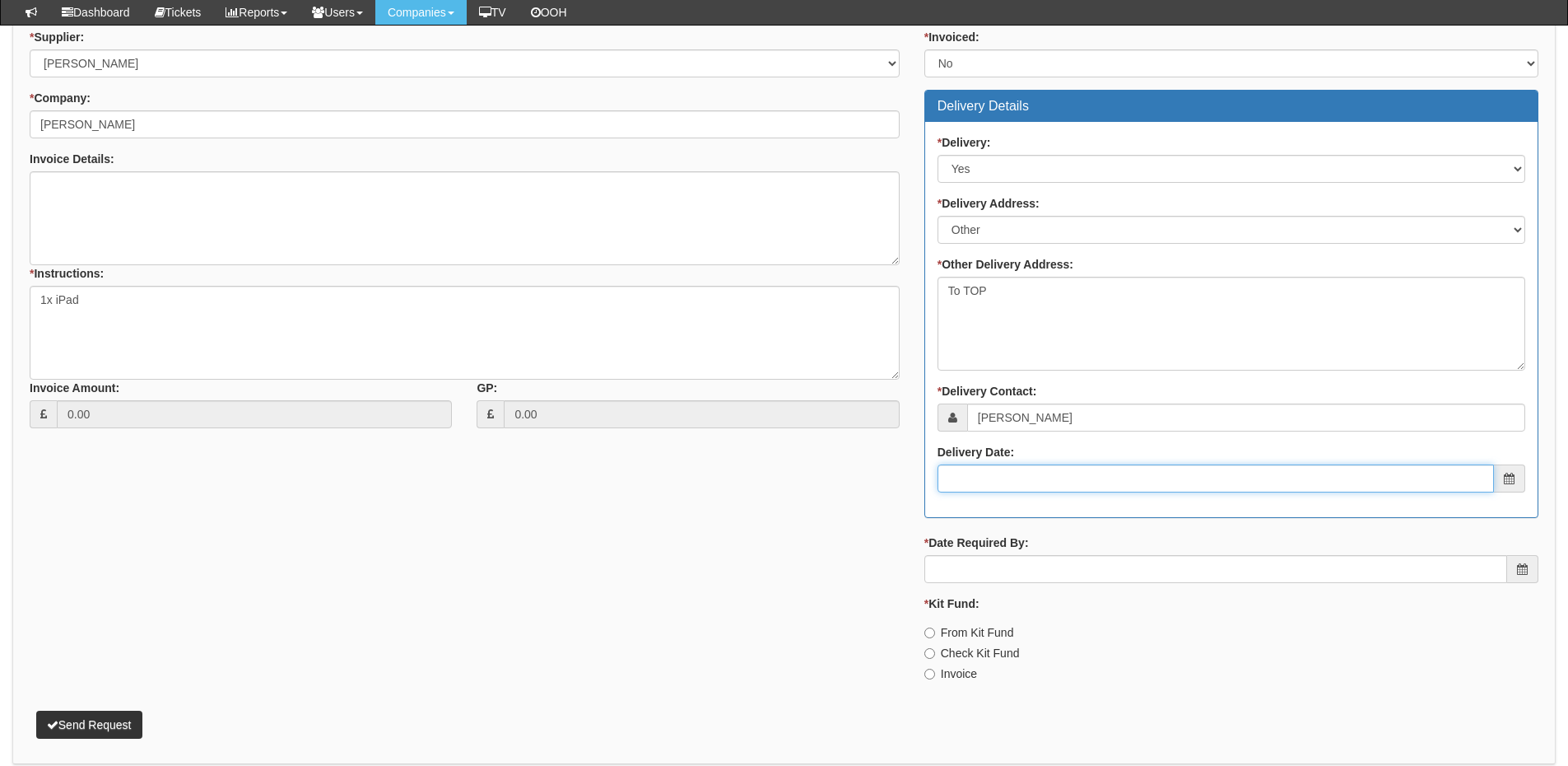
click at [1025, 474] on input "Delivery Date:" at bounding box center [1215, 479] width 557 height 28
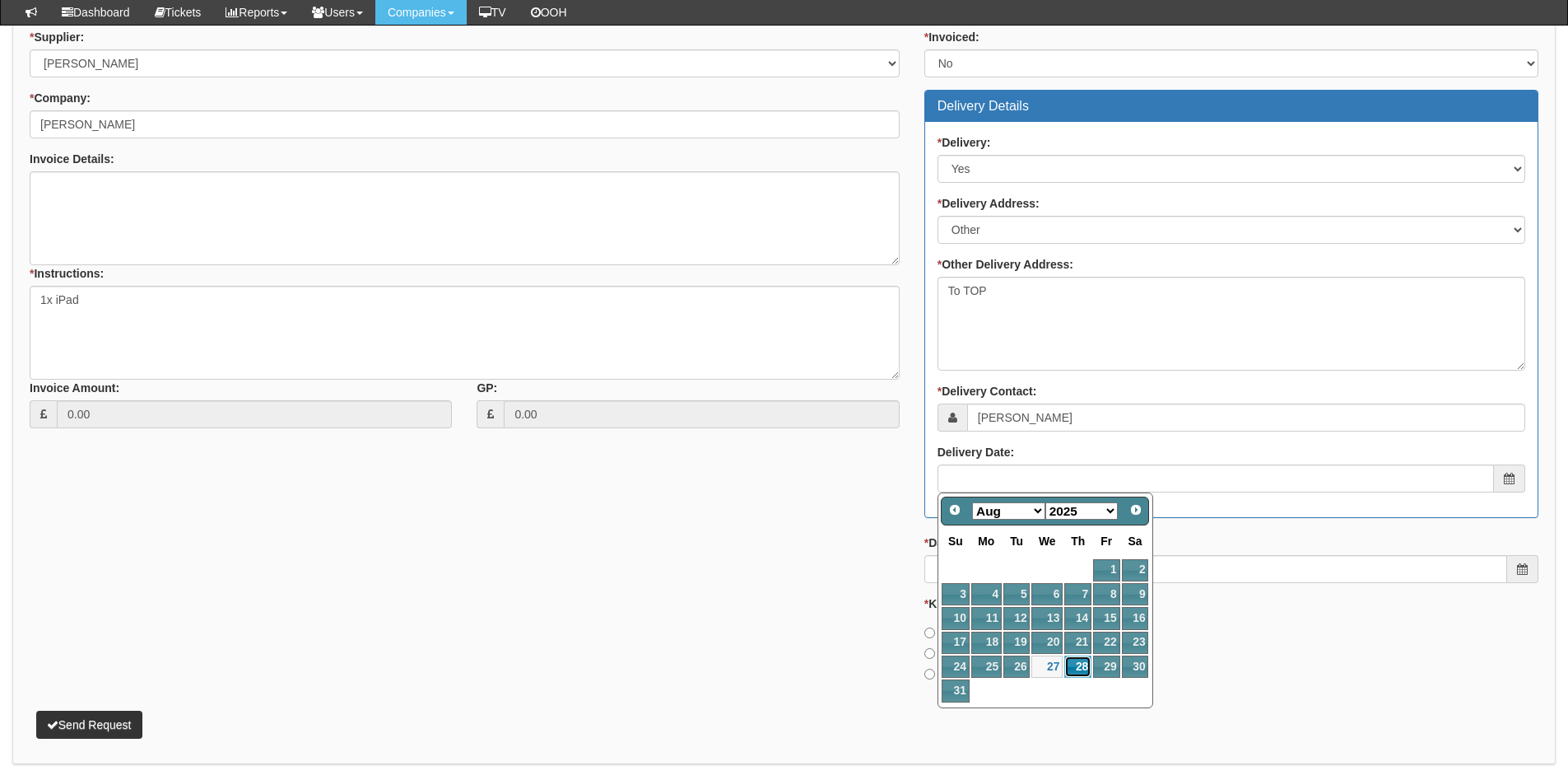
click at [1082, 663] on link "28" at bounding box center [1077, 667] width 27 height 22
type input "2025-08-28"
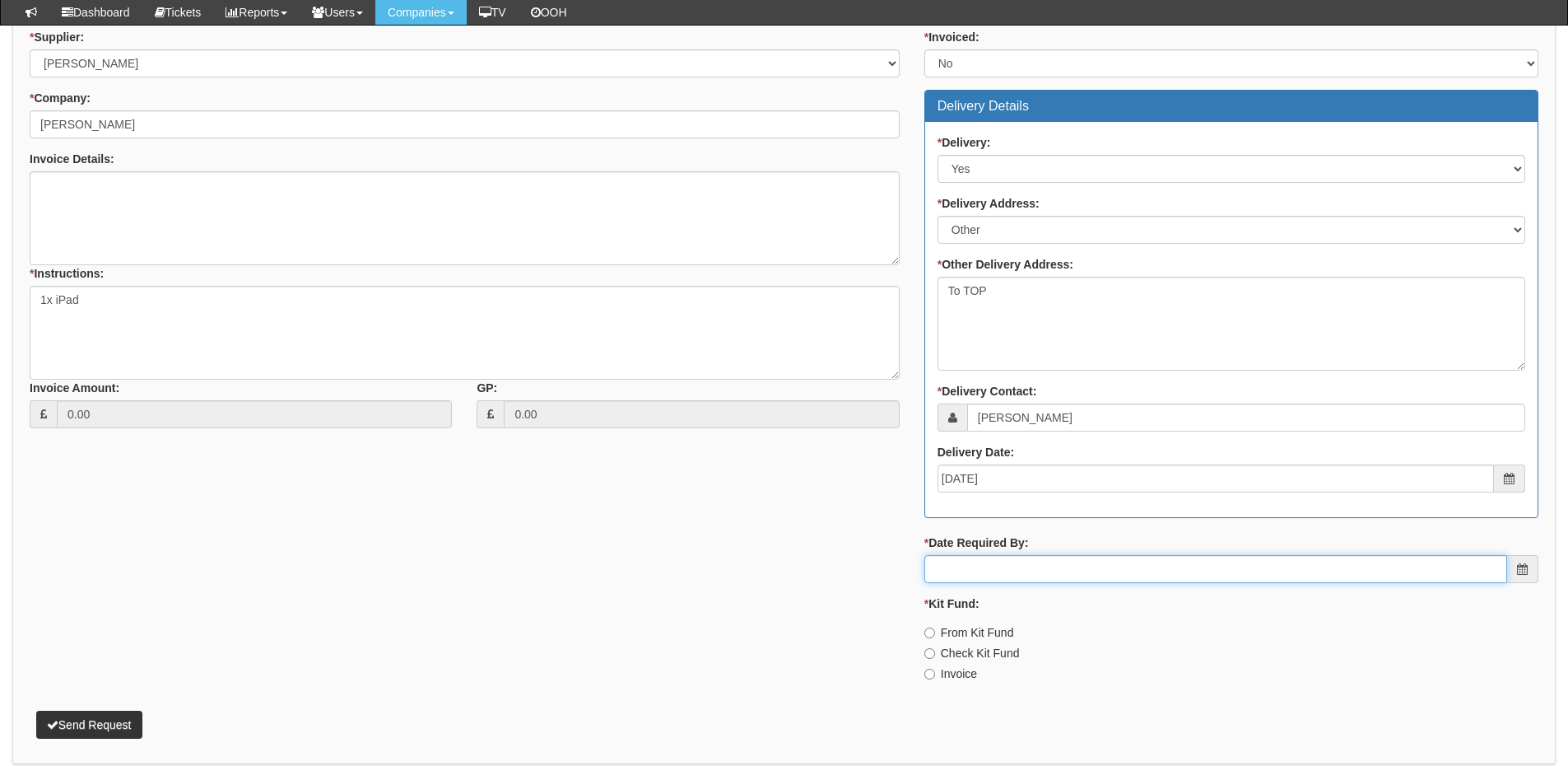
click at [1056, 570] on input "* Date Required By:" at bounding box center [1215, 569] width 583 height 28
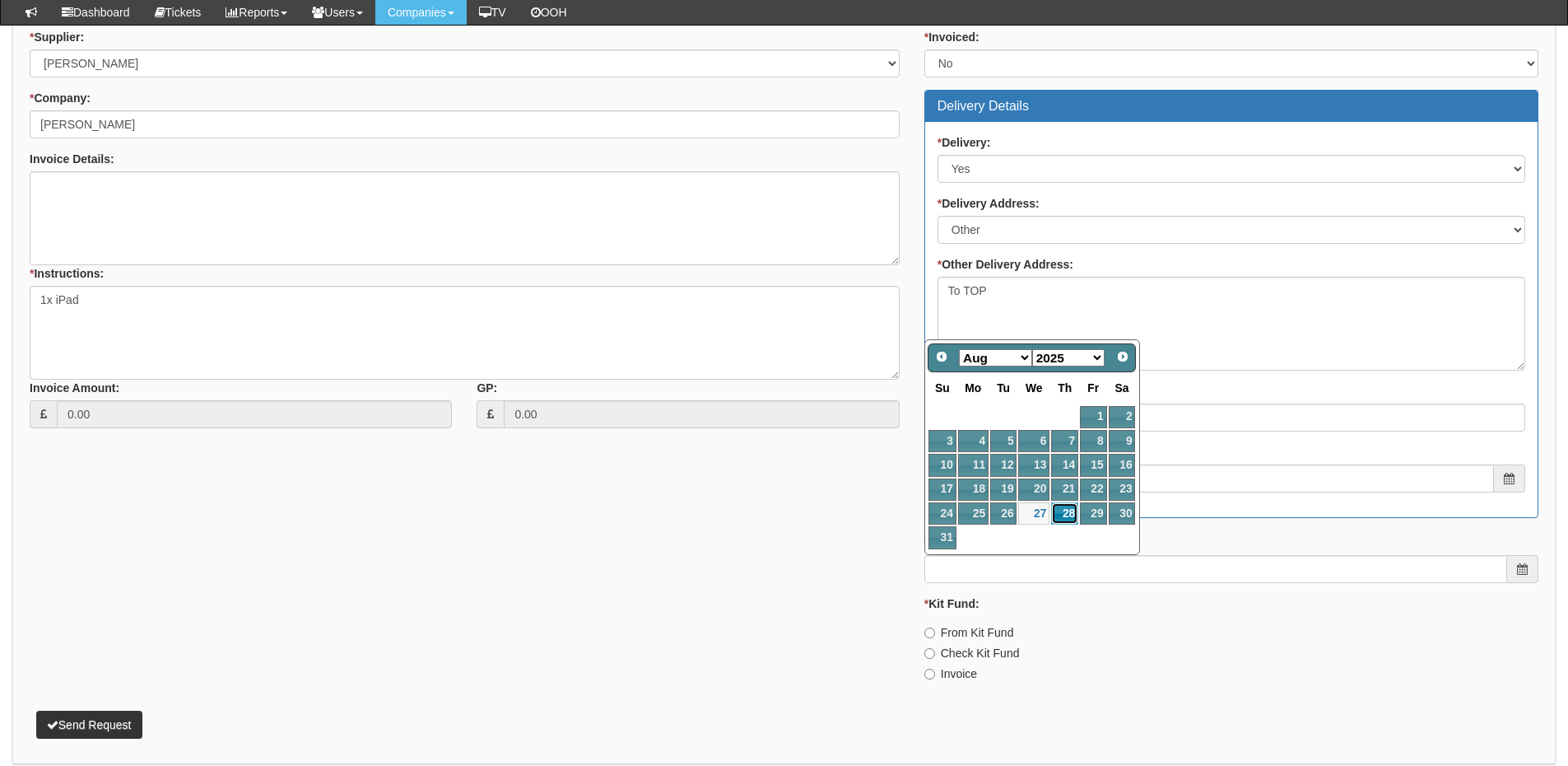
click at [1057, 514] on link "28" at bounding box center [1064, 513] width 27 height 22
type input "2025-08-28"
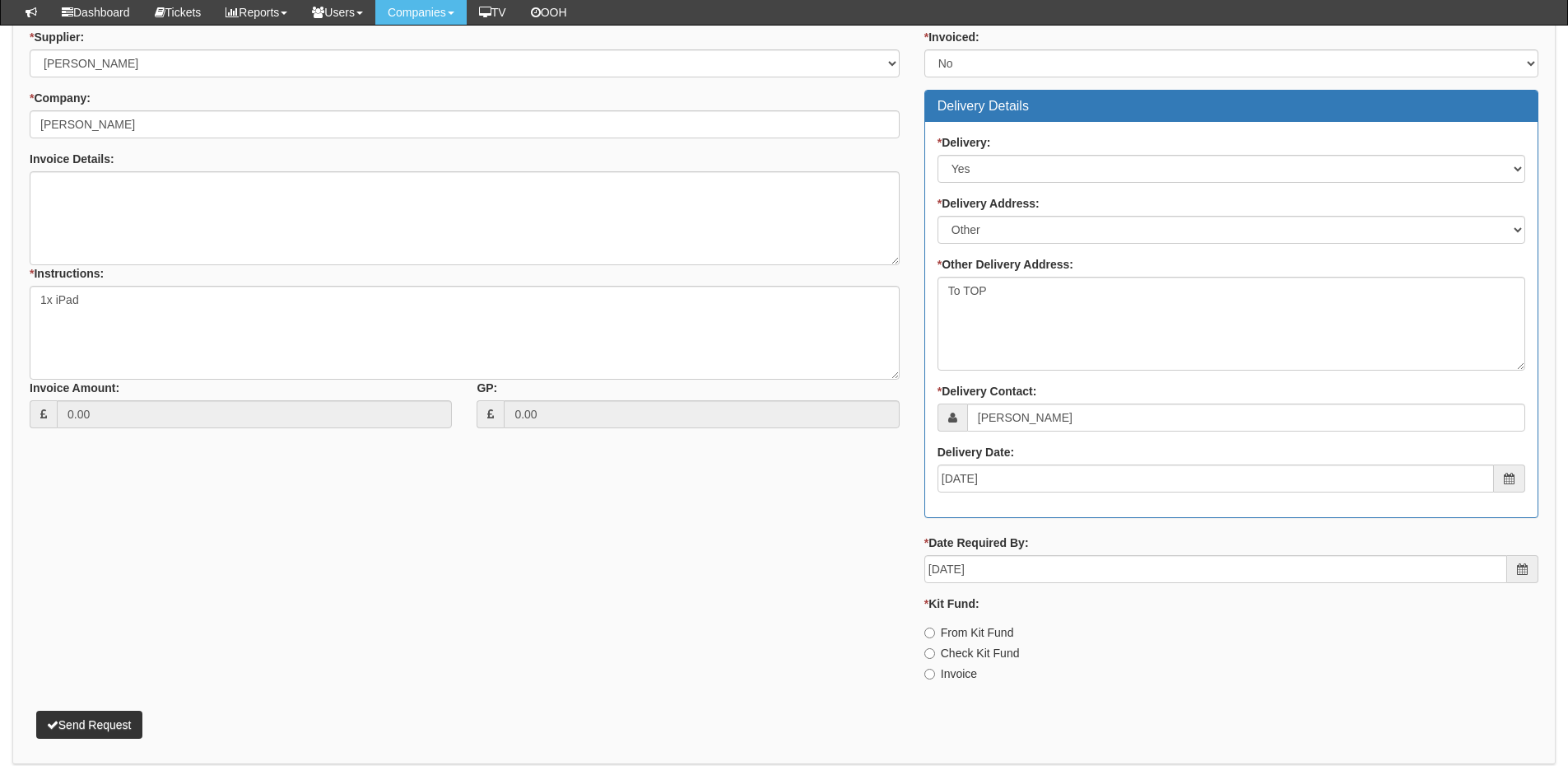
click at [949, 683] on div "* Invoiced: Select Yes No N/A STB (part of order) Delivery Details * Delivery: …" at bounding box center [1231, 362] width 639 height 666
click at [949, 680] on label "Invoice" at bounding box center [950, 674] width 53 height 16
click at [935, 638] on input "Invoice" at bounding box center [929, 633] width 11 height 11
radio input "true"
click at [134, 719] on button "Send Request" at bounding box center [89, 725] width 106 height 28
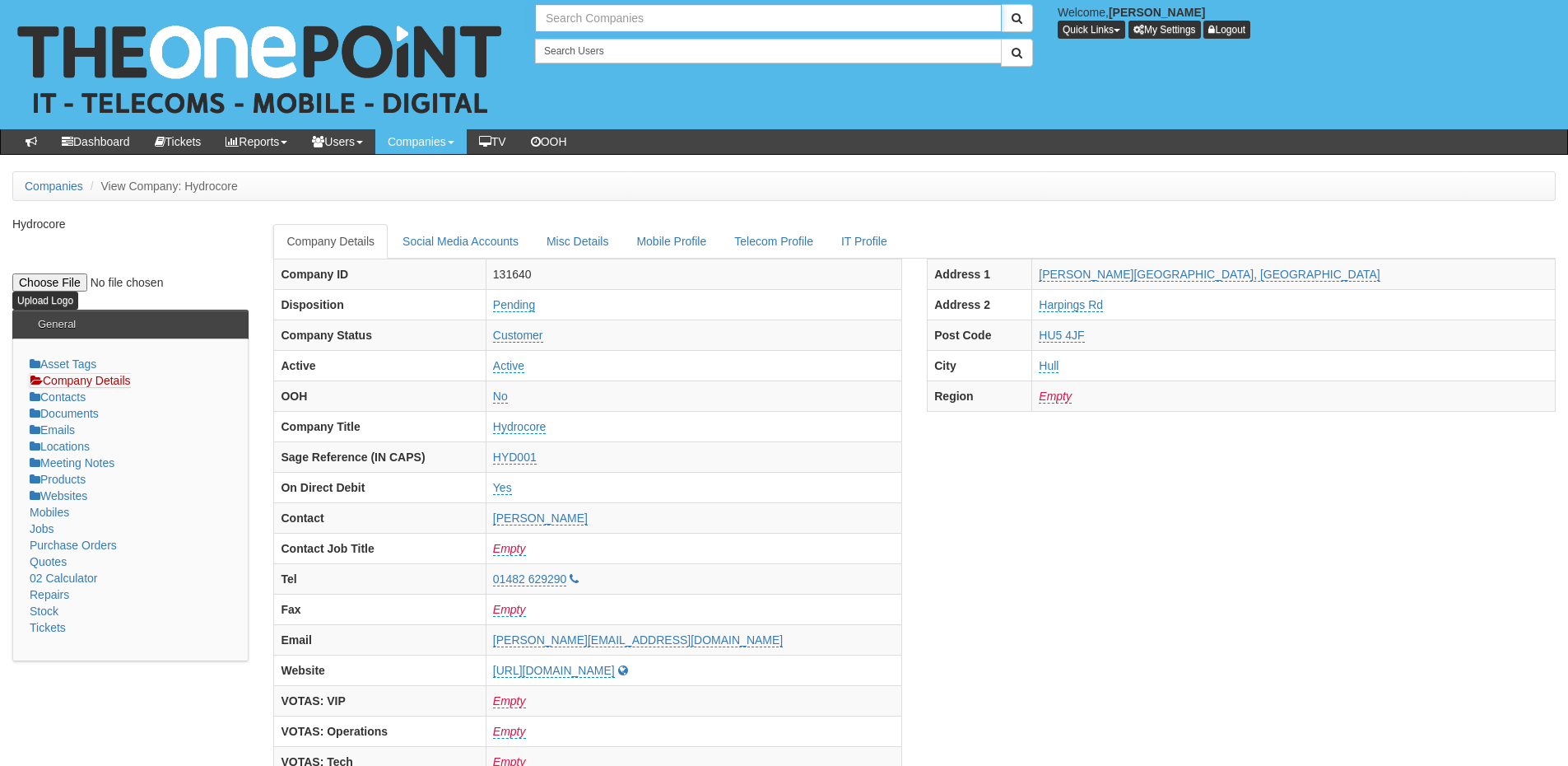
click at [579, 16] on input "text" at bounding box center [768, 18] width 467 height 28
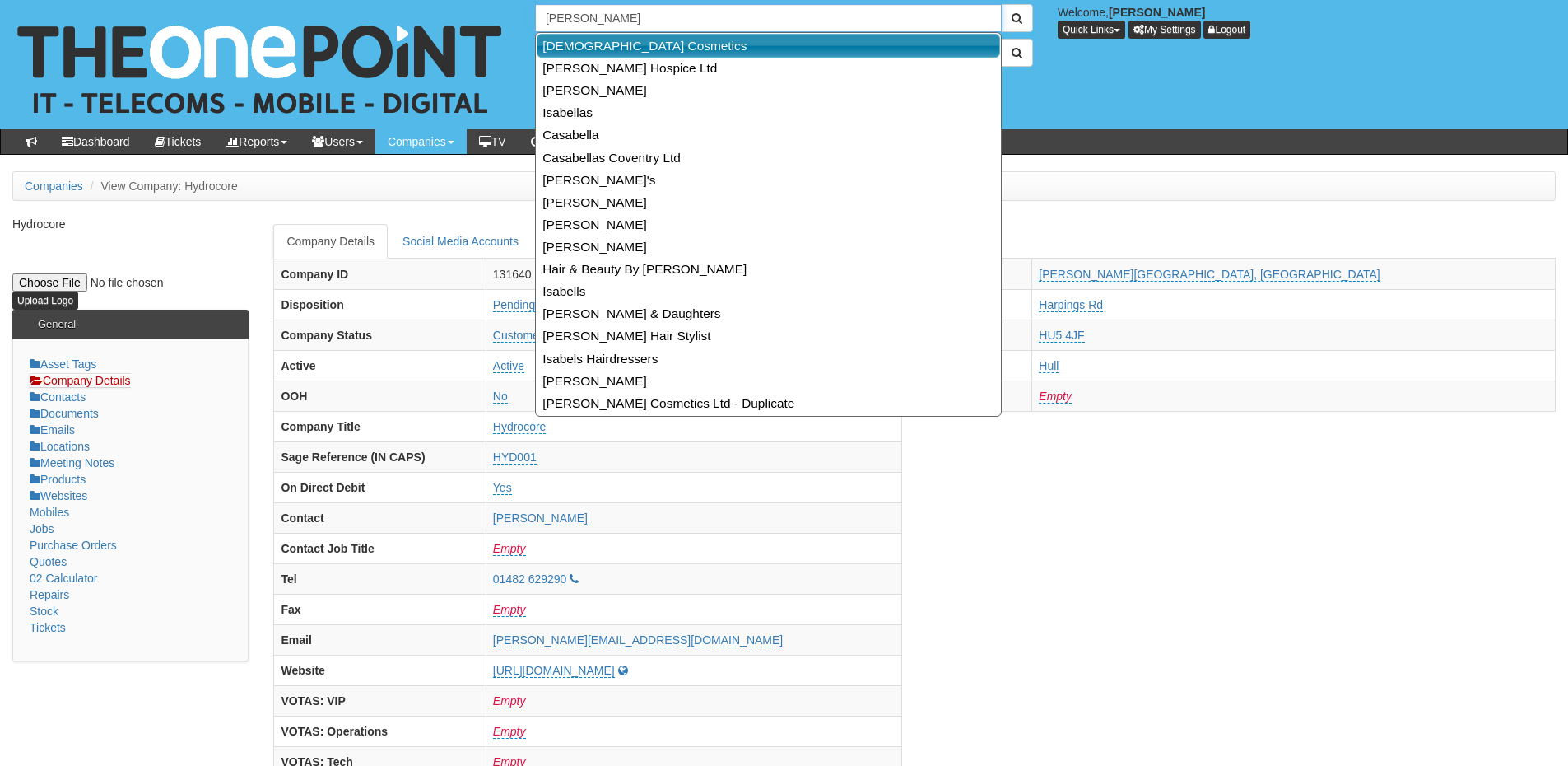
click at [586, 43] on link "[DEMOGRAPHIC_DATA] Cosmetics" at bounding box center [769, 46] width 464 height 24
type input "[DEMOGRAPHIC_DATA] Cosmetics"
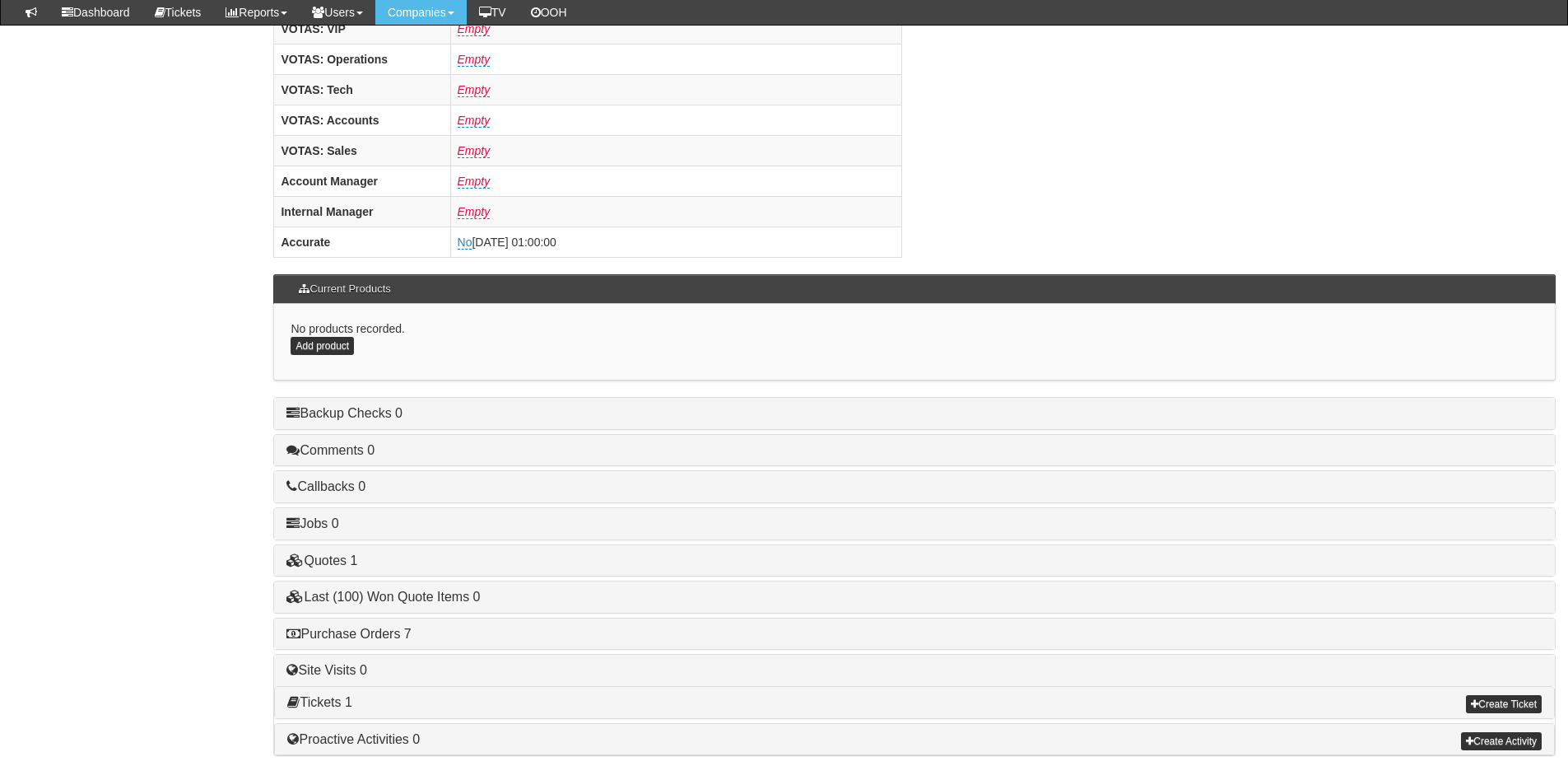
scroll to position [686, 0]
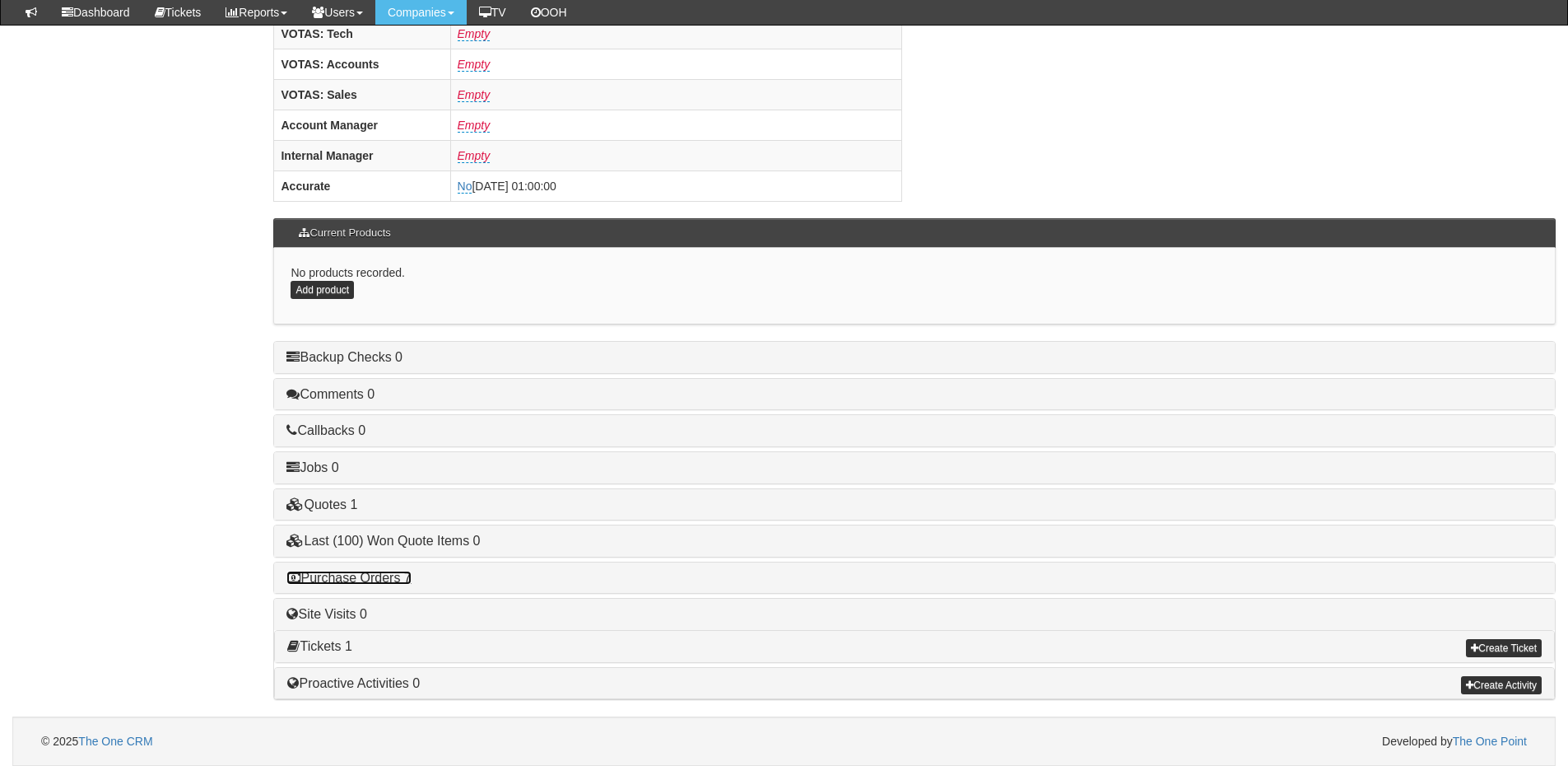
click at [382, 577] on link "Purchase Orders 7" at bounding box center [349, 578] width 124 height 14
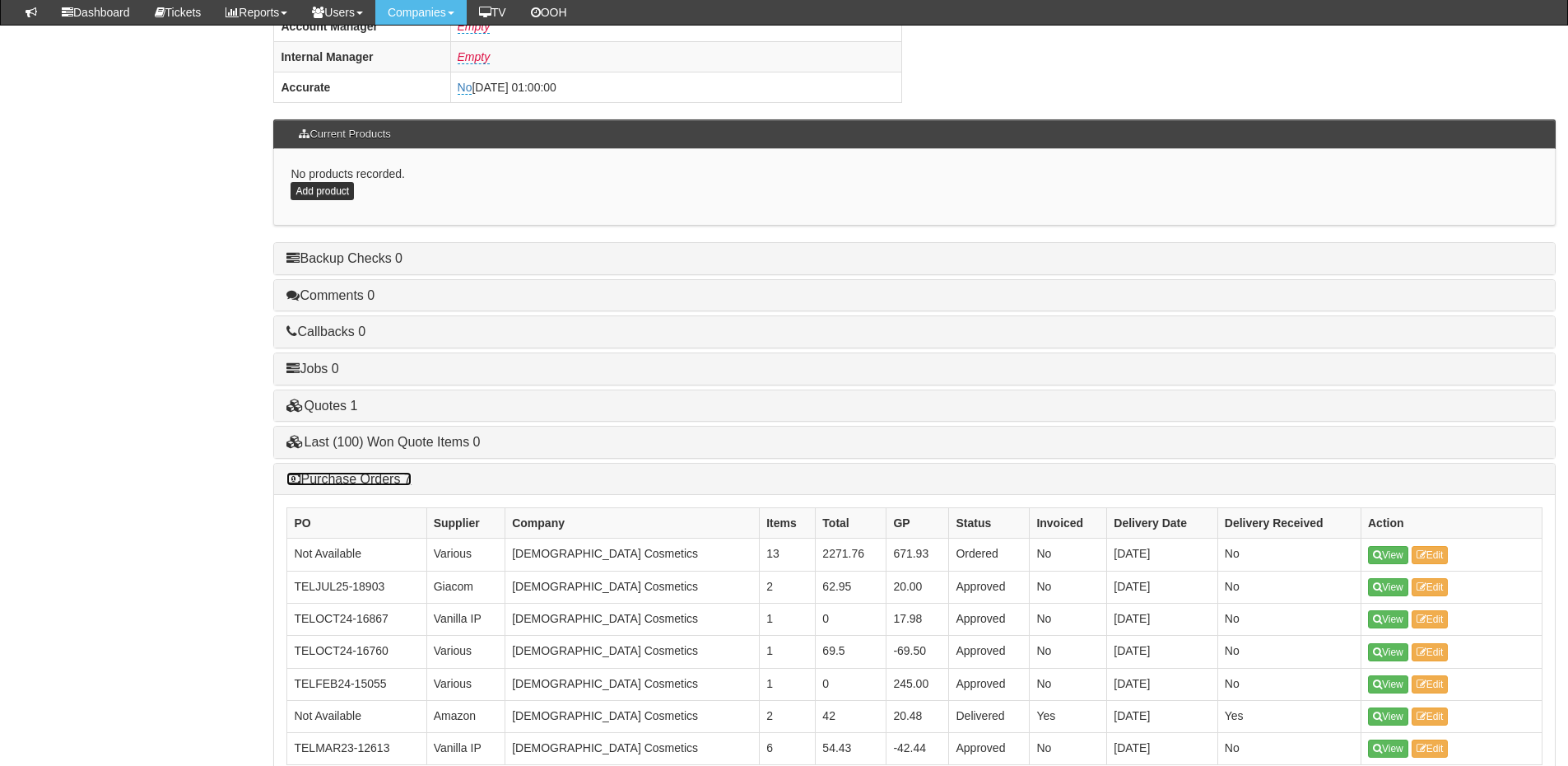
scroll to position [933, 0]
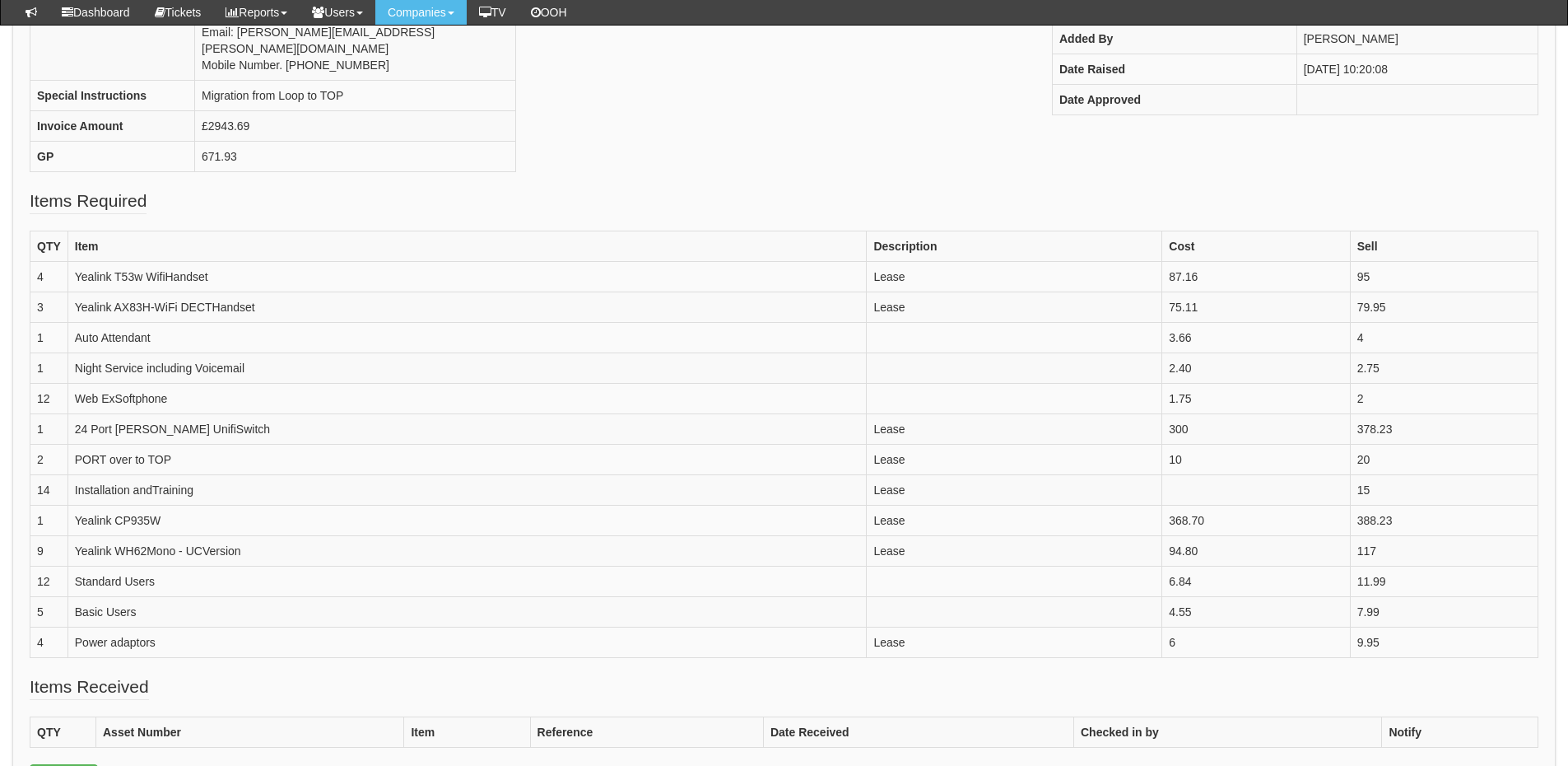
scroll to position [410, 0]
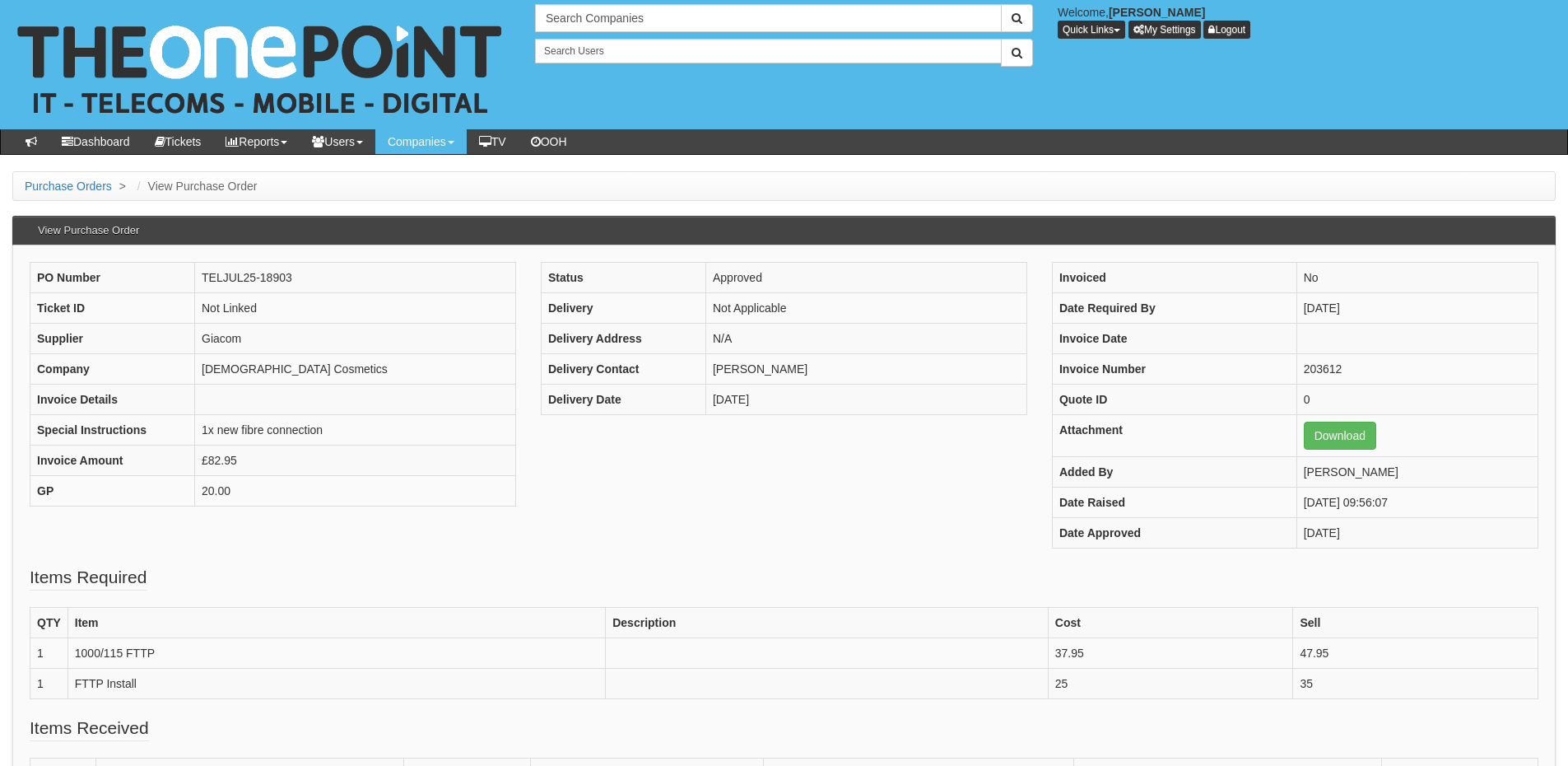
scroll to position [82, 0]
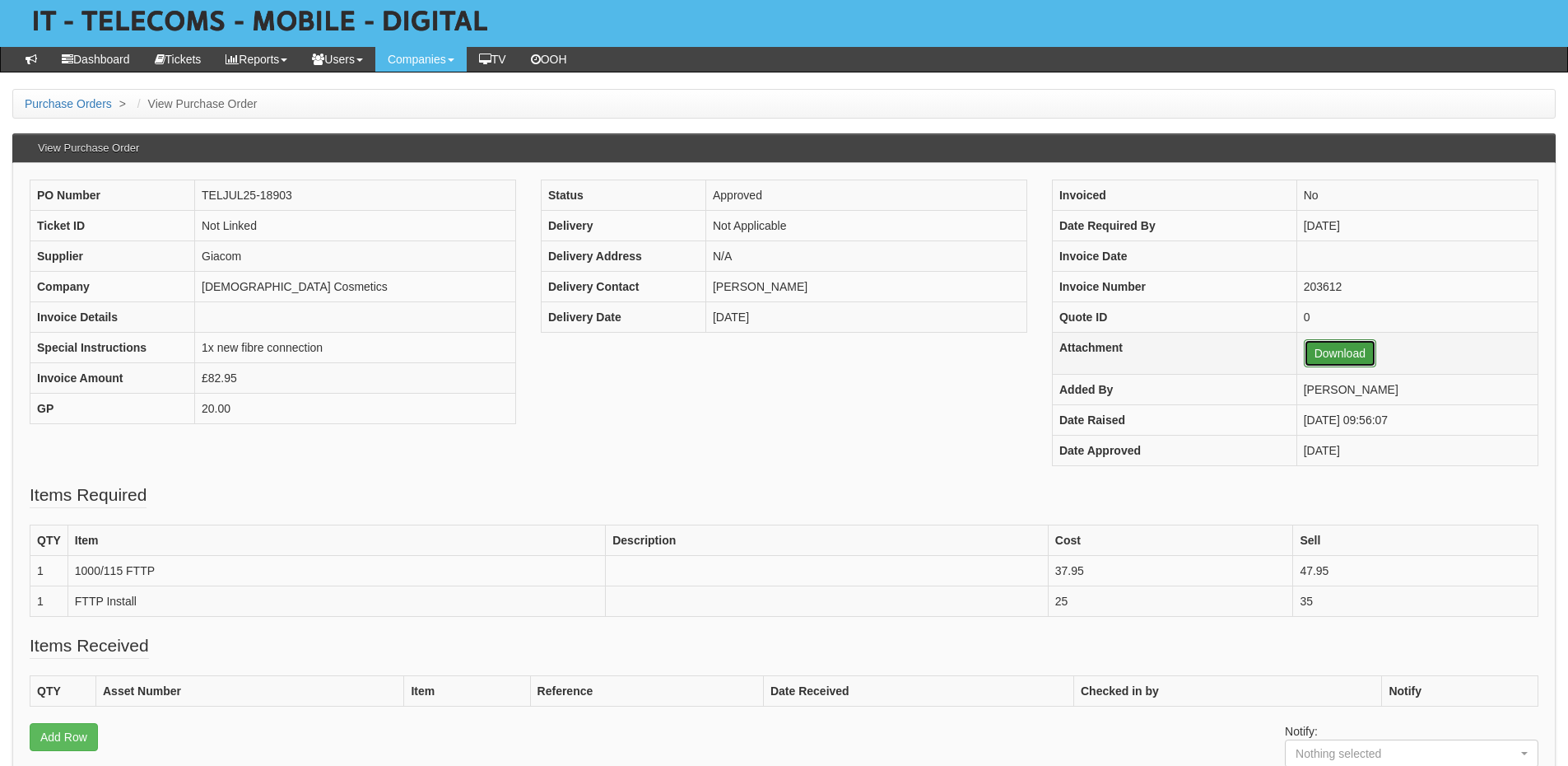
click at [1325, 360] on link "Download" at bounding box center [1340, 353] width 72 height 28
